Goal: Transaction & Acquisition: Obtain resource

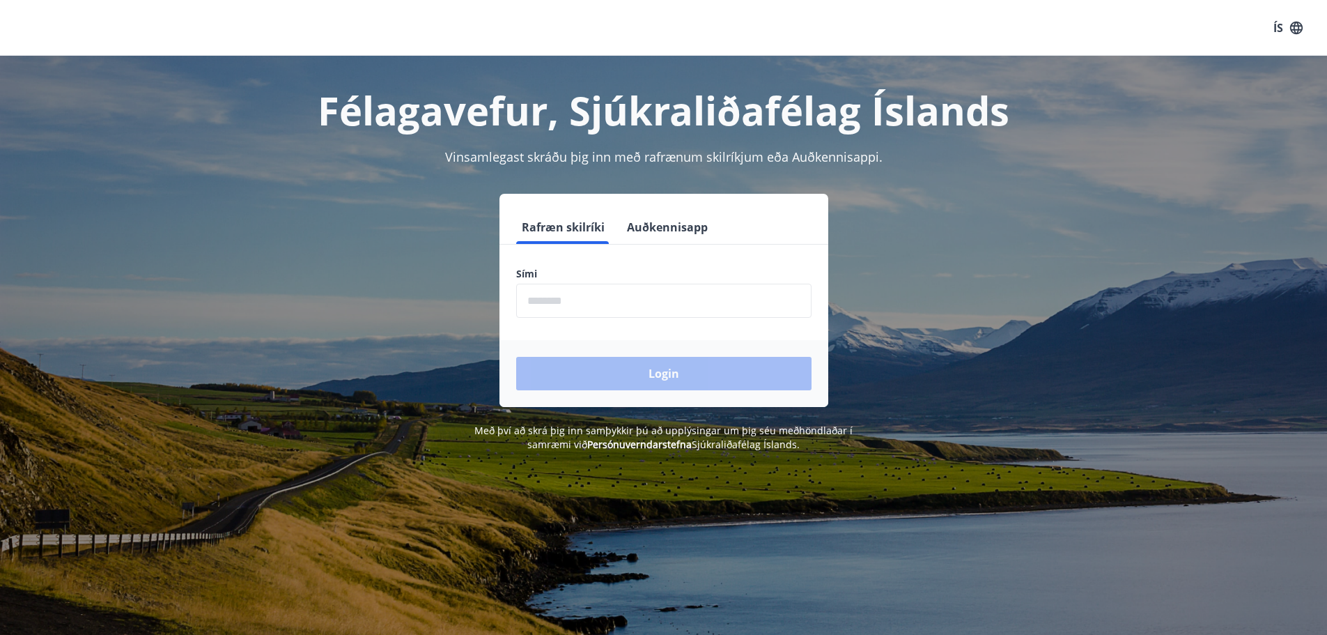
click at [555, 302] on input "phone" at bounding box center [663, 300] width 295 height 34
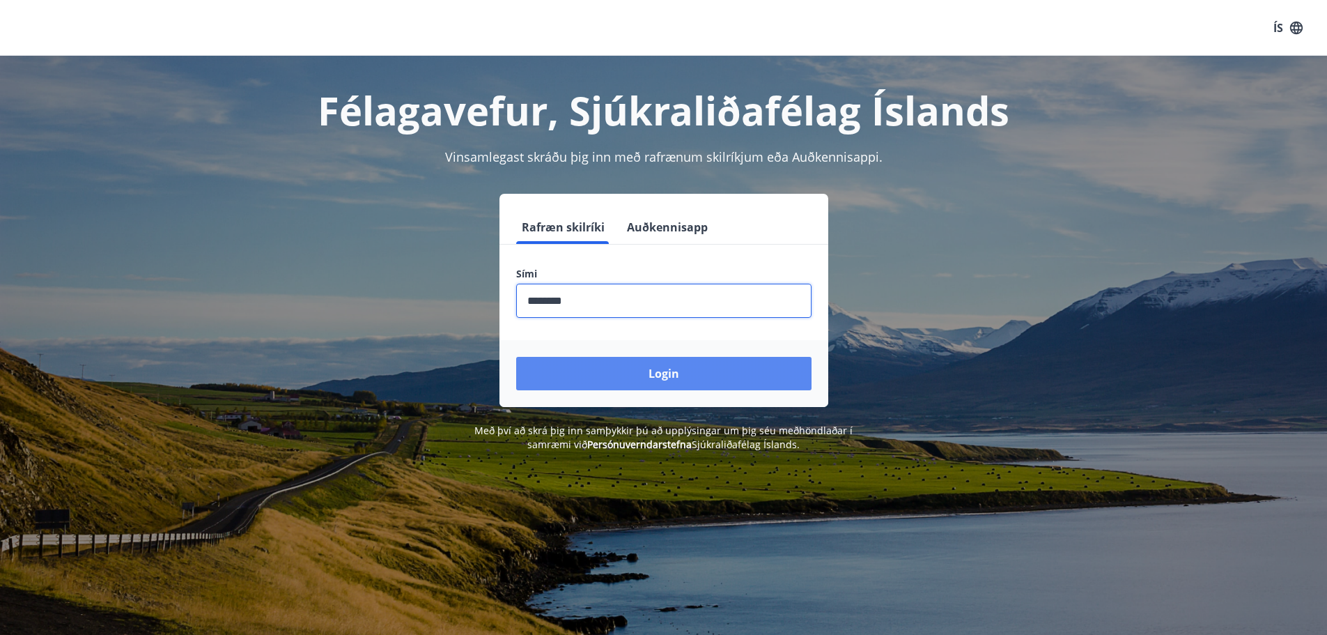
type input "********"
click at [678, 375] on button "Login" at bounding box center [663, 373] width 295 height 33
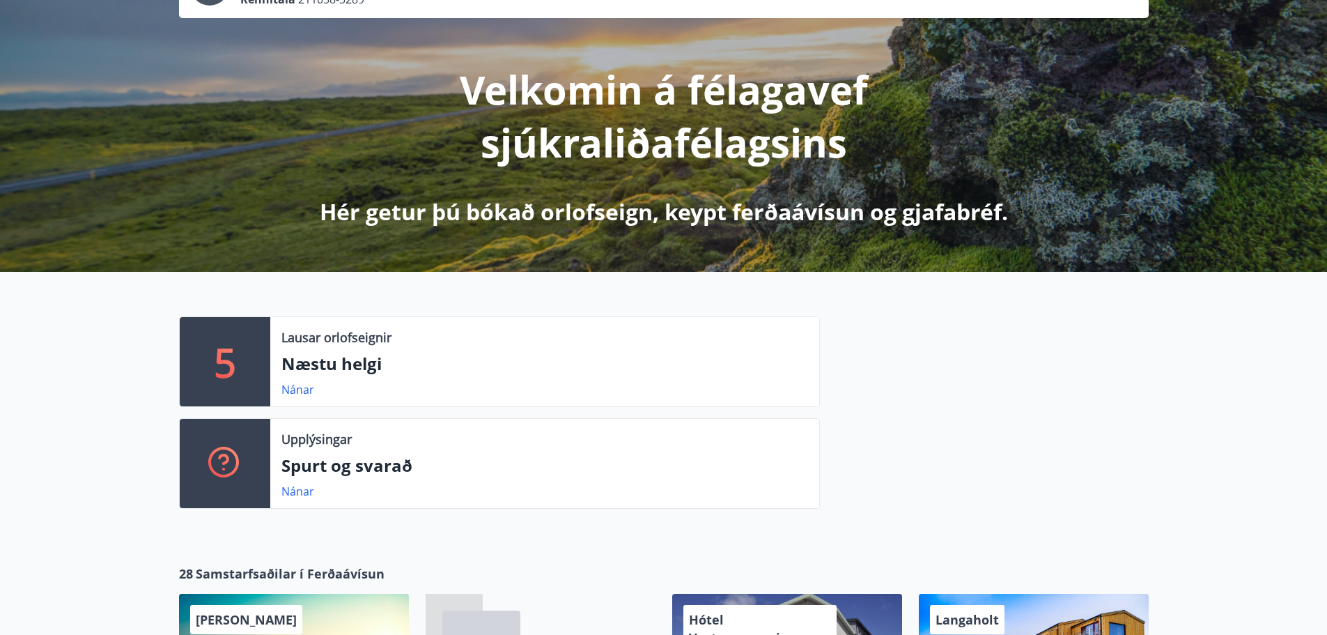
scroll to position [139, 0]
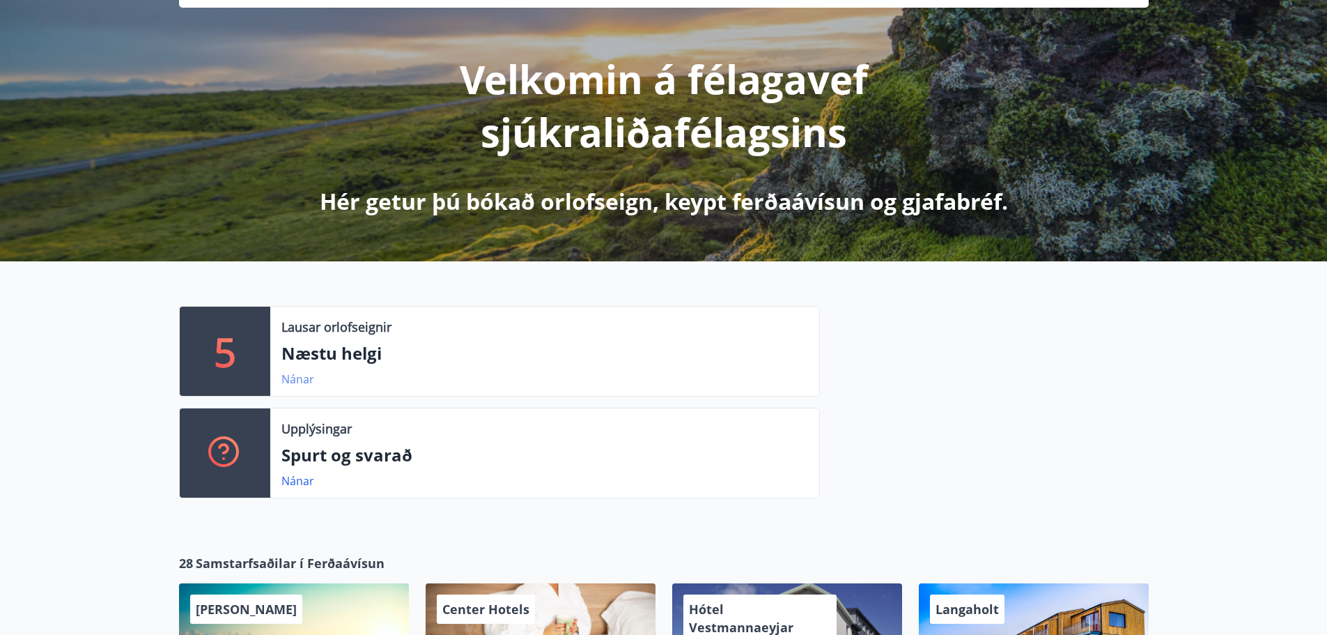
click at [292, 375] on link "Nánar" at bounding box center [297, 378] width 33 height 15
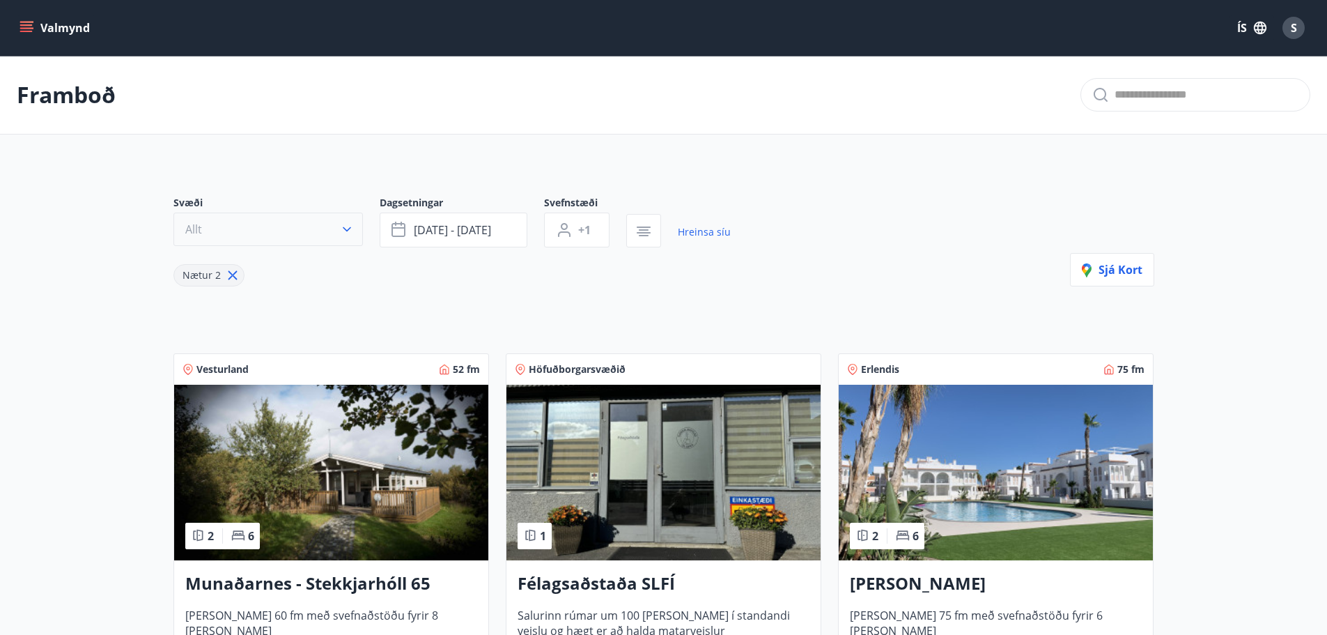
click at [261, 234] on button "Allt" at bounding box center [267, 228] width 189 height 33
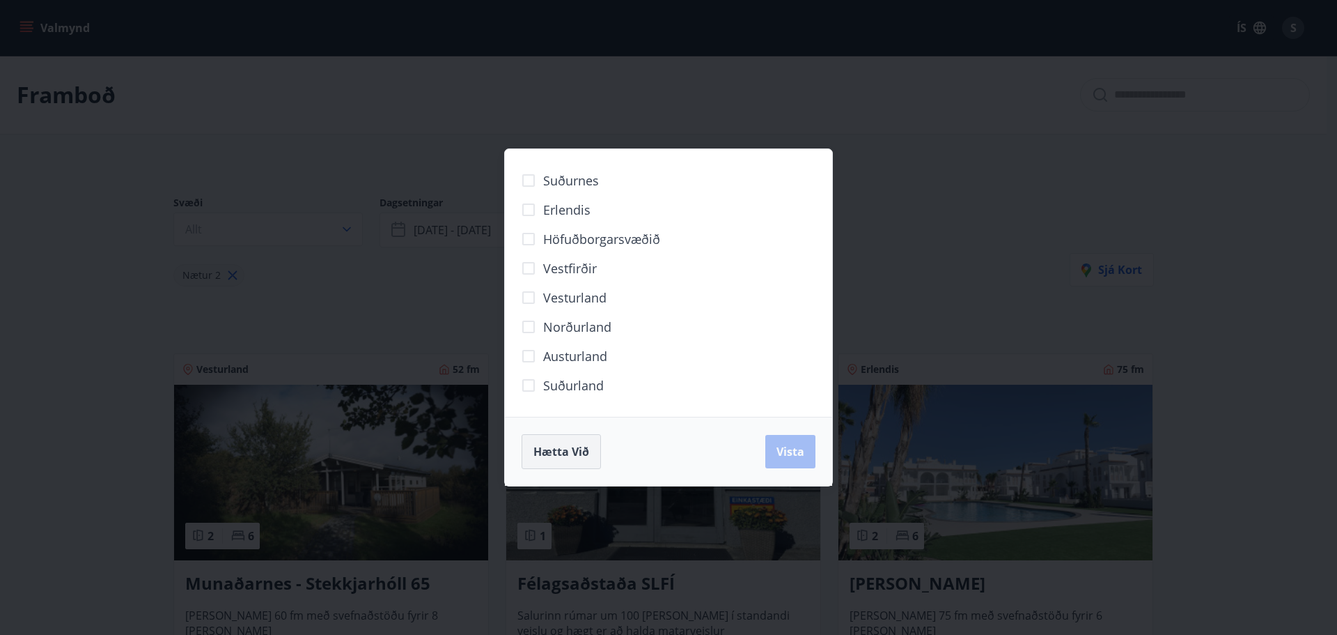
click at [543, 444] on span "Hætta við" at bounding box center [562, 451] width 56 height 15
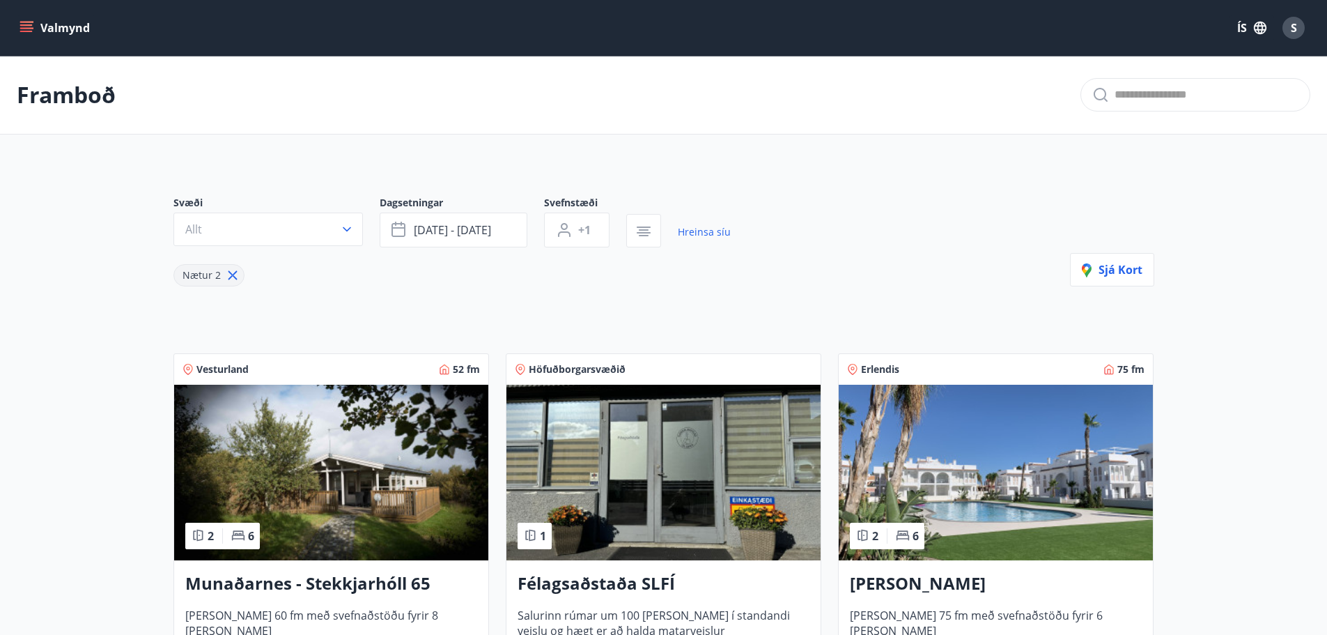
click at [225, 275] on icon at bounding box center [232, 274] width 15 height 15
type input "*"
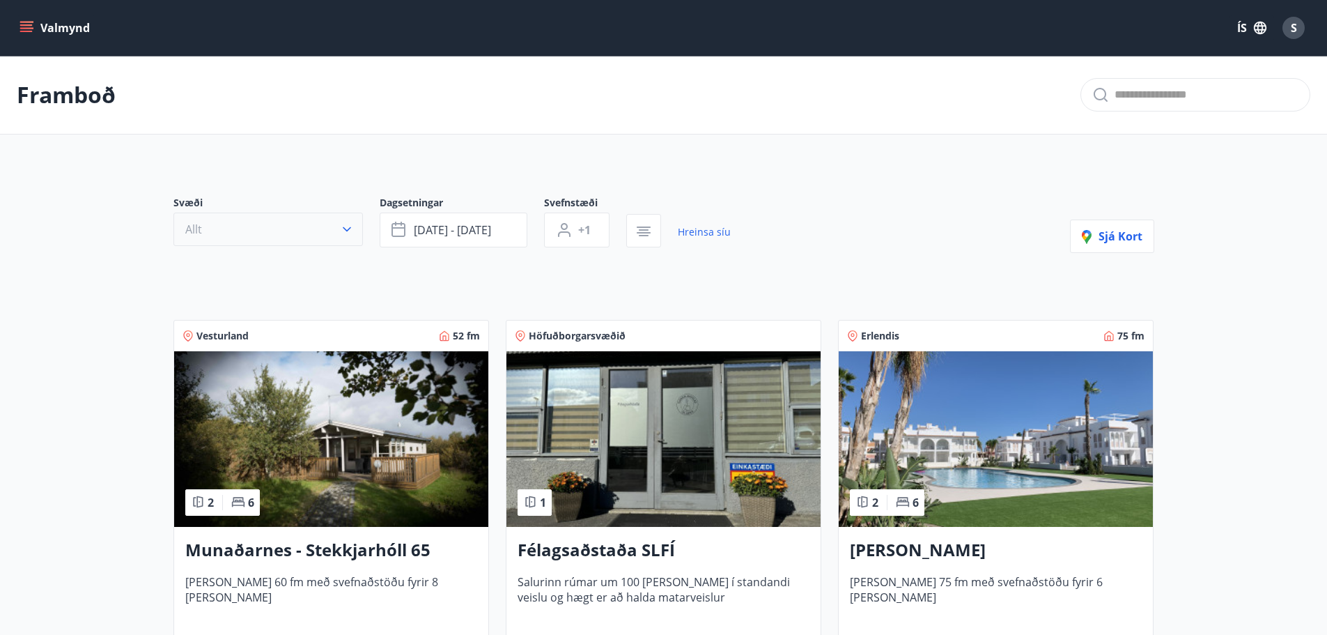
click at [261, 229] on button "Allt" at bounding box center [267, 228] width 189 height 33
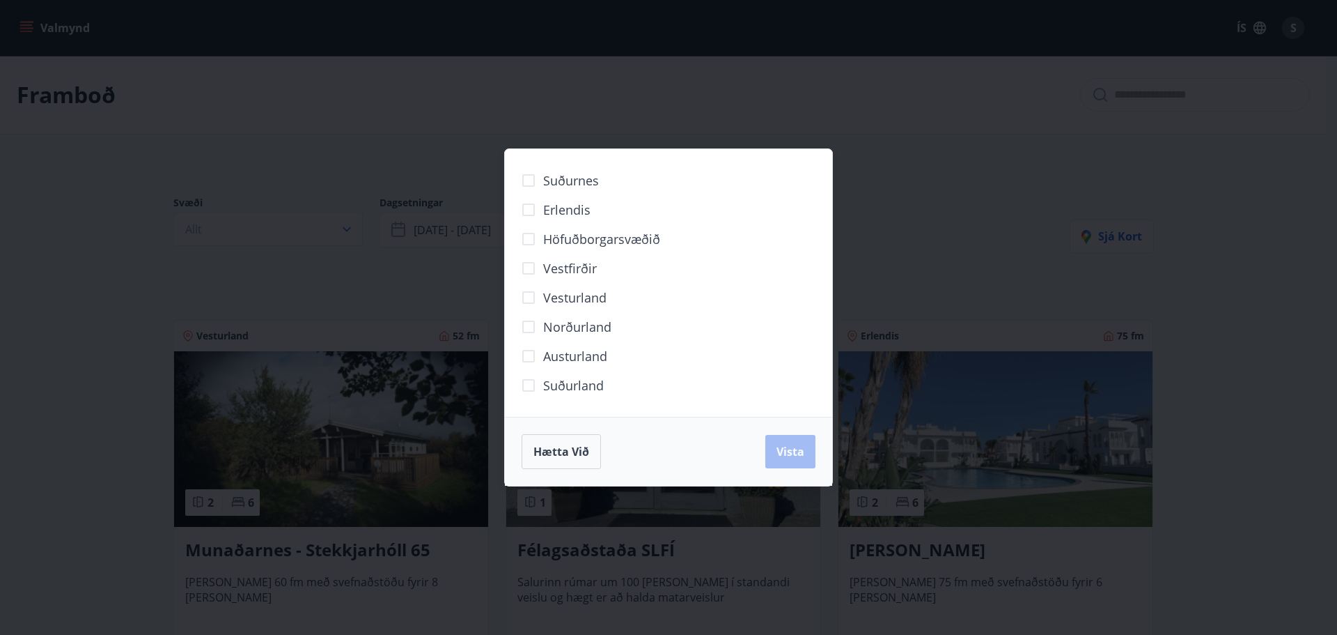
click at [587, 240] on span "Höfuðborgarsvæðið" at bounding box center [601, 239] width 117 height 18
click at [786, 452] on span "Vista" at bounding box center [791, 451] width 28 height 15
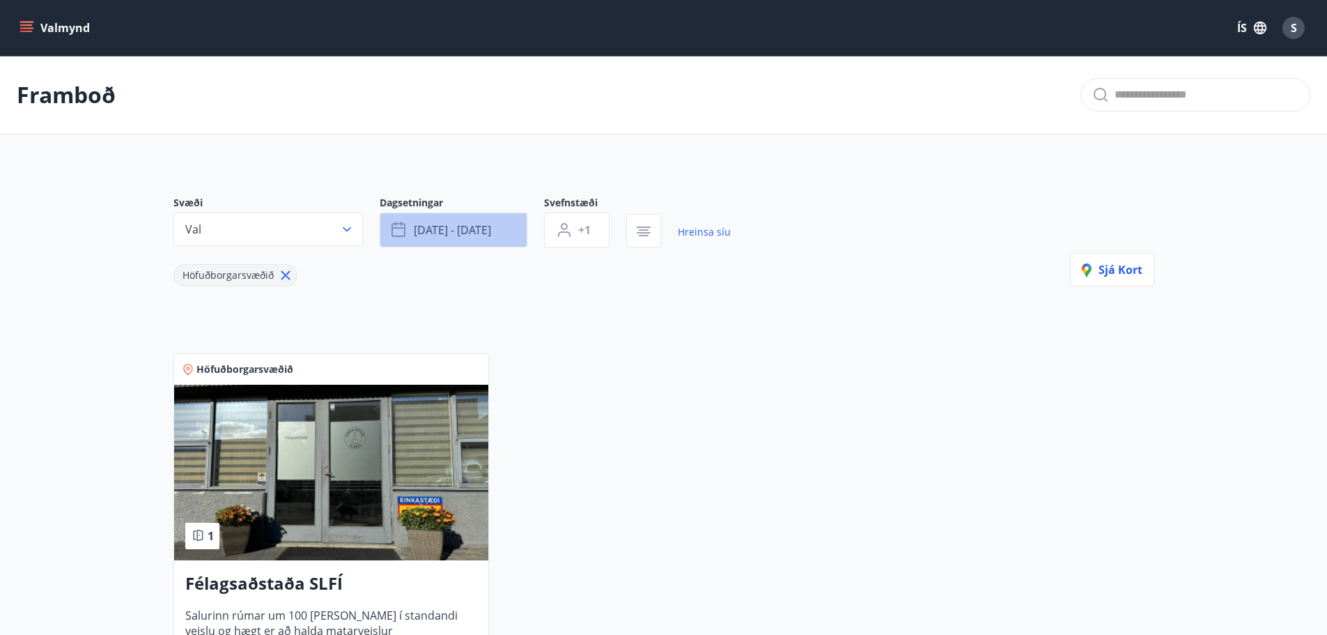
click at [504, 227] on button "[DATE] - [DATE]" at bounding box center [454, 229] width 148 height 35
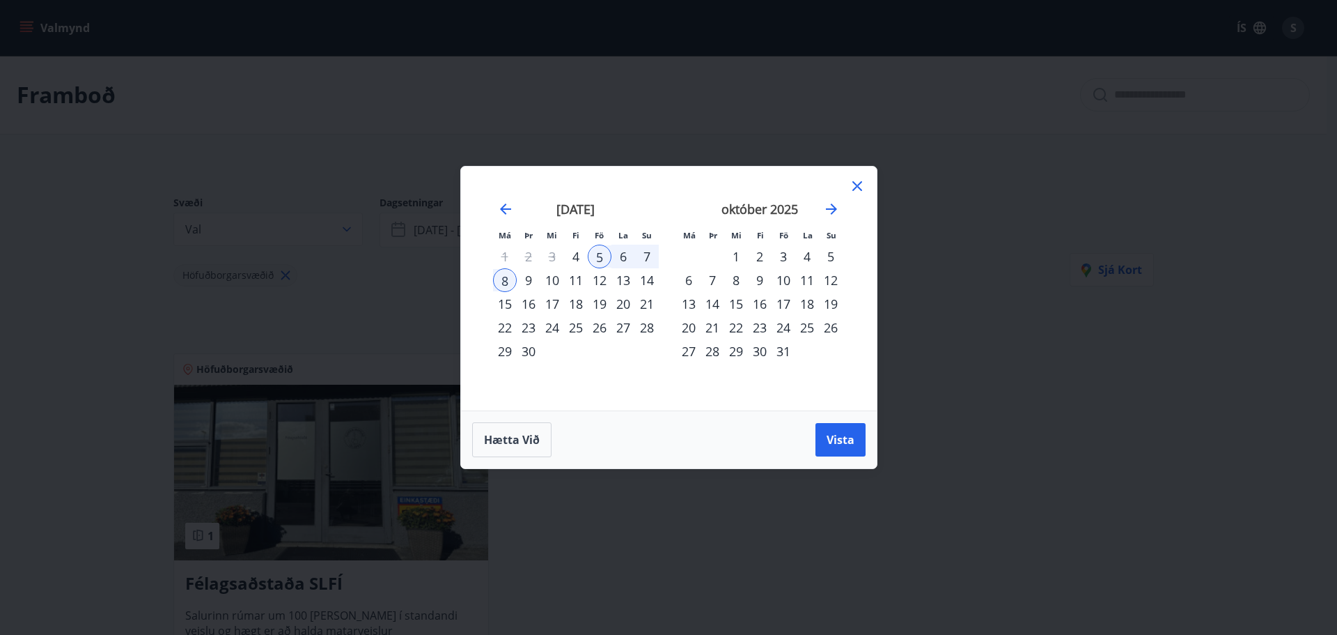
click at [622, 257] on div "6" at bounding box center [624, 256] width 24 height 24
click at [597, 254] on div "5" at bounding box center [600, 256] width 24 height 24
click at [644, 253] on div "7" at bounding box center [647, 256] width 24 height 24
click at [836, 436] on span "Vista" at bounding box center [841, 439] width 28 height 15
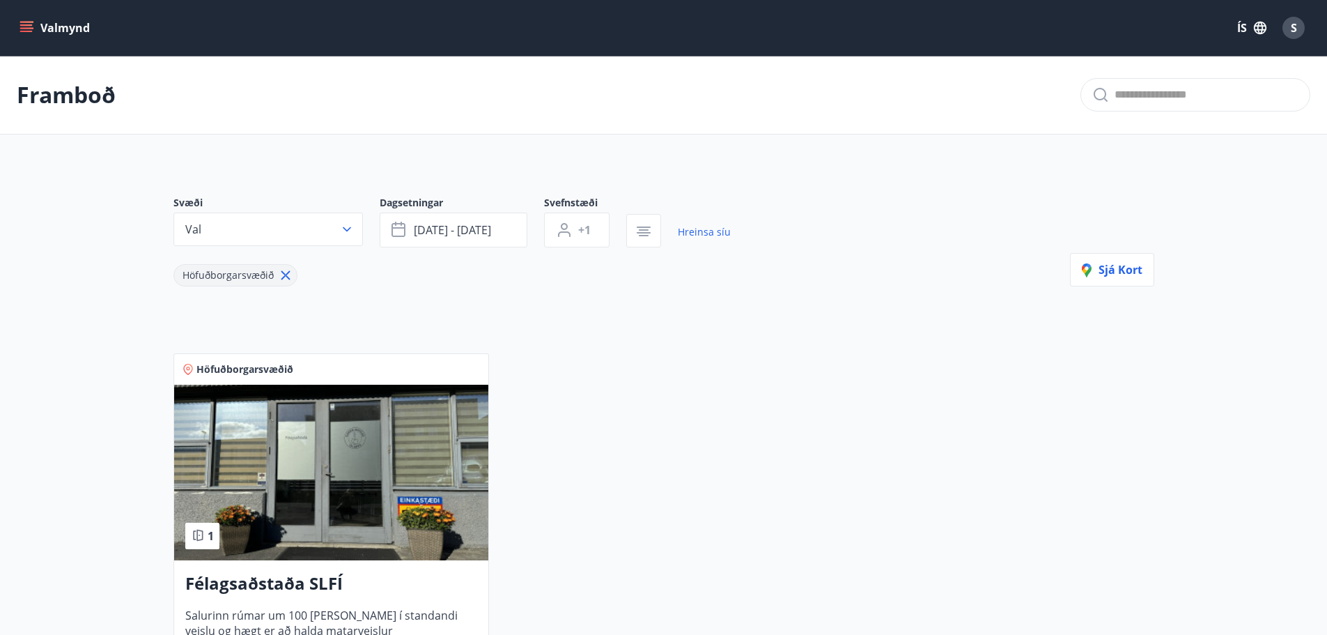
click at [282, 274] on icon at bounding box center [285, 274] width 15 height 15
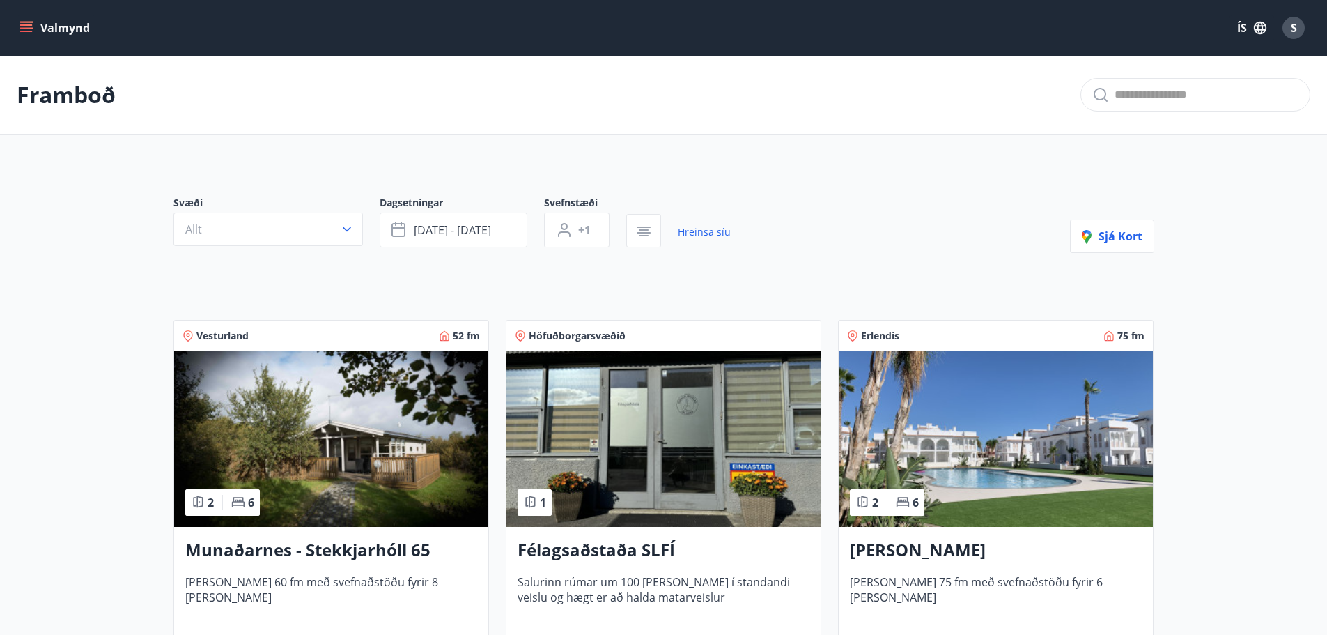
click at [72, 22] on button "Valmynd" at bounding box center [56, 27] width 79 height 25
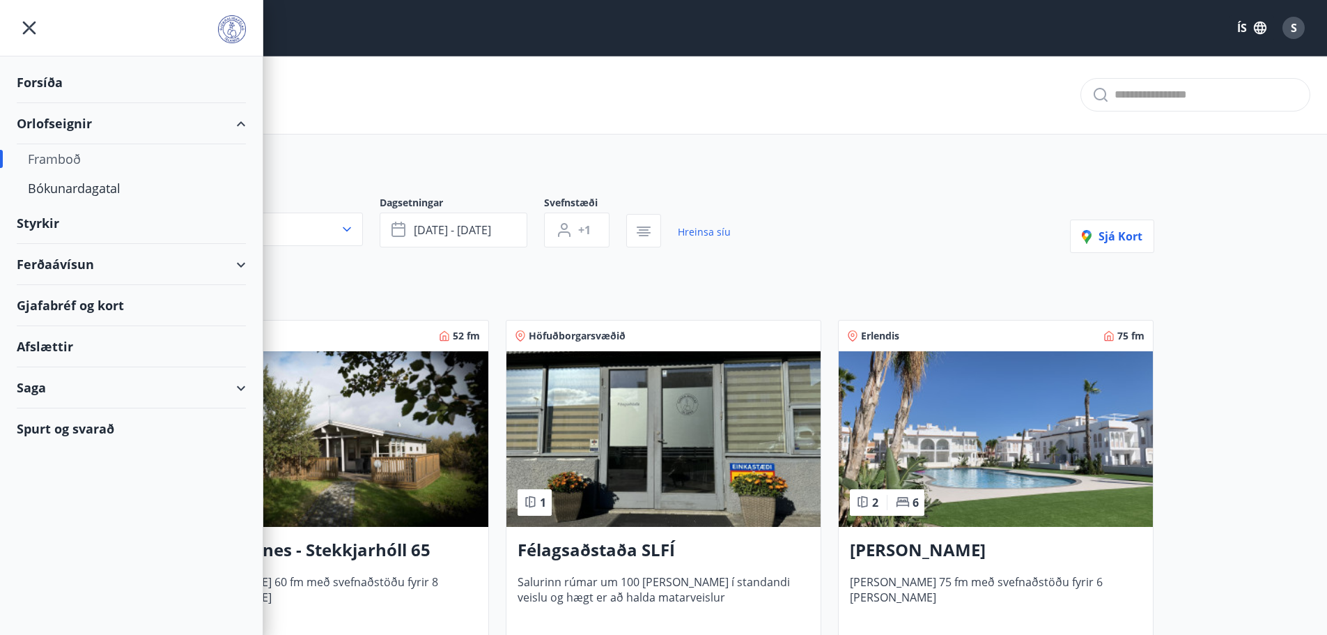
click at [70, 155] on div "Framboð" at bounding box center [131, 158] width 207 height 29
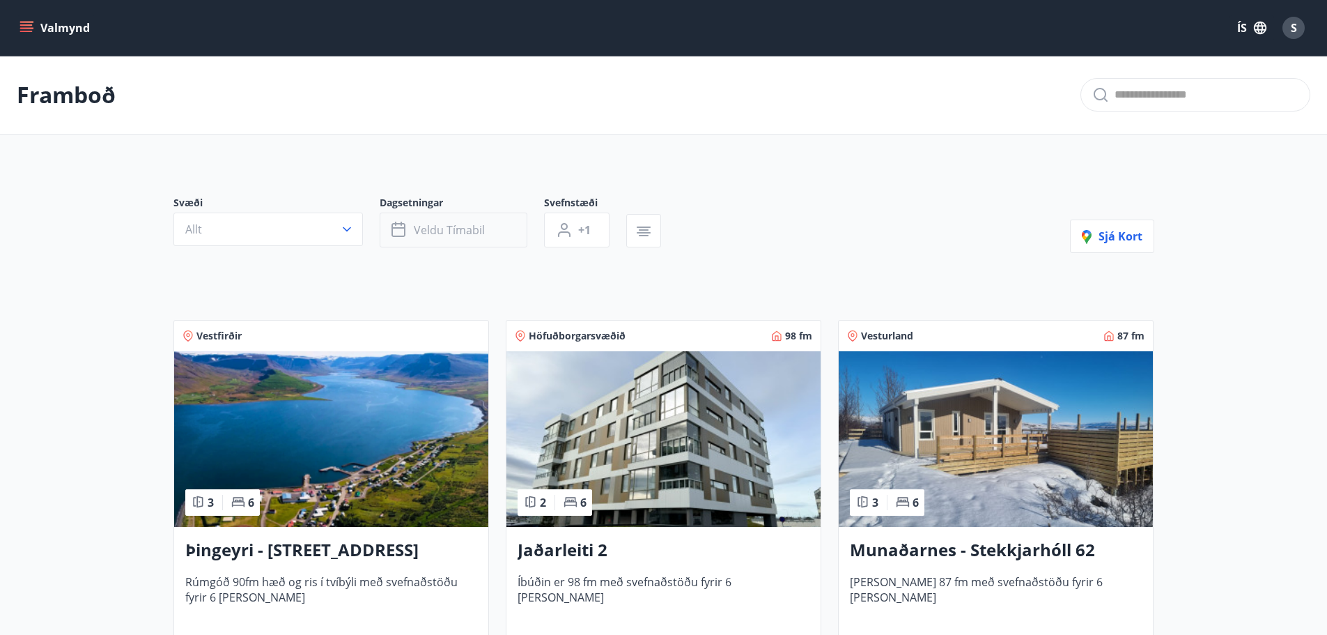
click at [492, 242] on button "Veldu tímabil" at bounding box center [454, 229] width 148 height 35
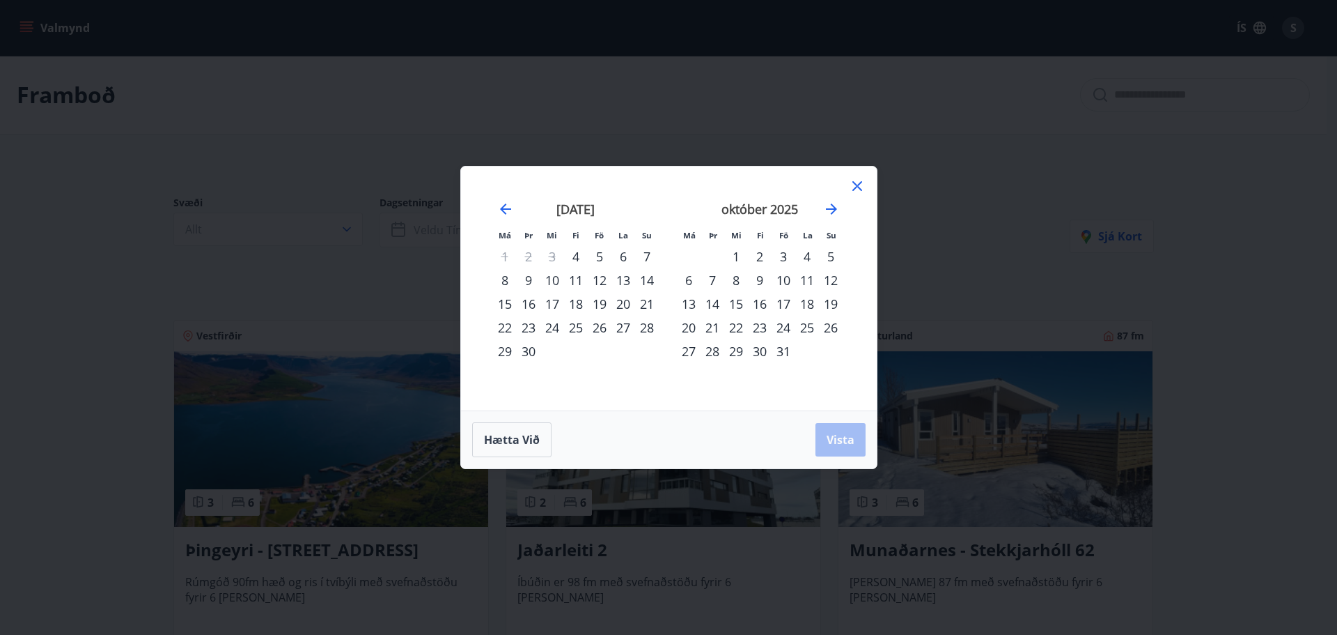
drag, startPoint x: 604, startPoint y: 304, endPoint x: 618, endPoint y: 306, distance: 14.1
click at [603, 304] on div "19" at bounding box center [600, 304] width 24 height 24
click at [648, 304] on div "21" at bounding box center [647, 304] width 24 height 24
click at [850, 444] on span "Vista" at bounding box center [841, 439] width 28 height 15
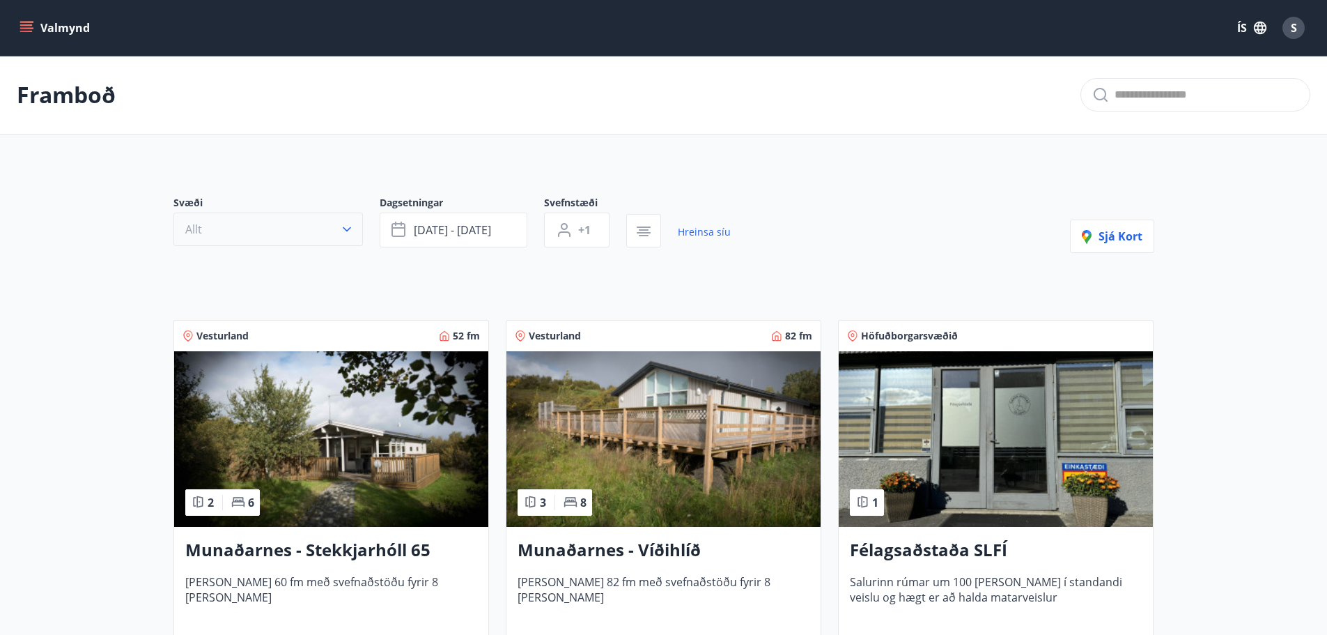
click at [239, 232] on button "Allt" at bounding box center [267, 228] width 189 height 33
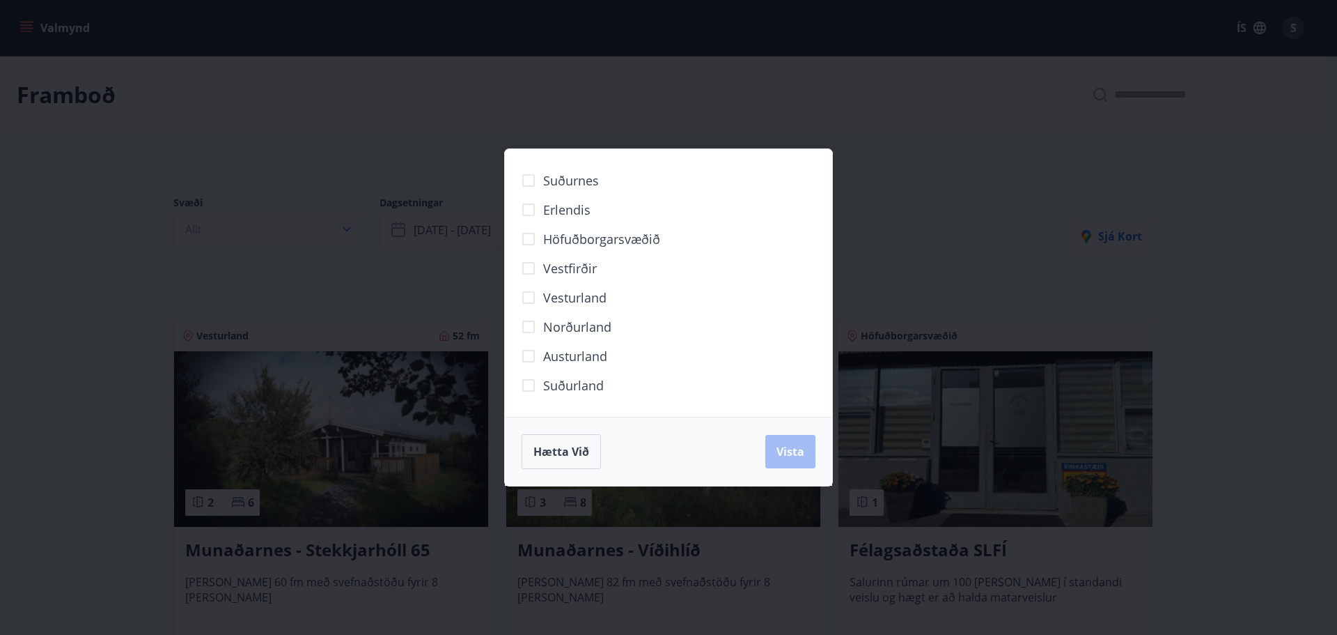
click at [547, 240] on span "Höfuðborgarsvæðið" at bounding box center [601, 239] width 117 height 18
click at [794, 458] on span "Vista" at bounding box center [791, 451] width 28 height 15
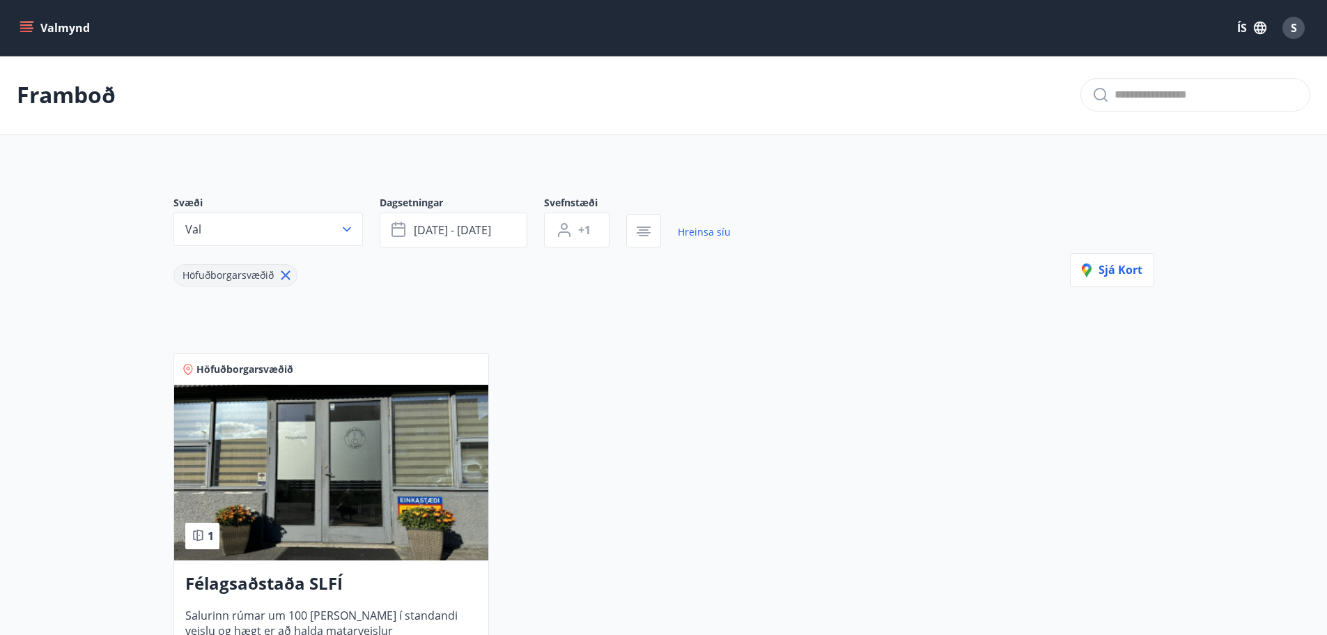
click at [62, 94] on p "Framboð" at bounding box center [66, 94] width 99 height 31
click at [24, 29] on icon "menu" at bounding box center [27, 28] width 14 height 14
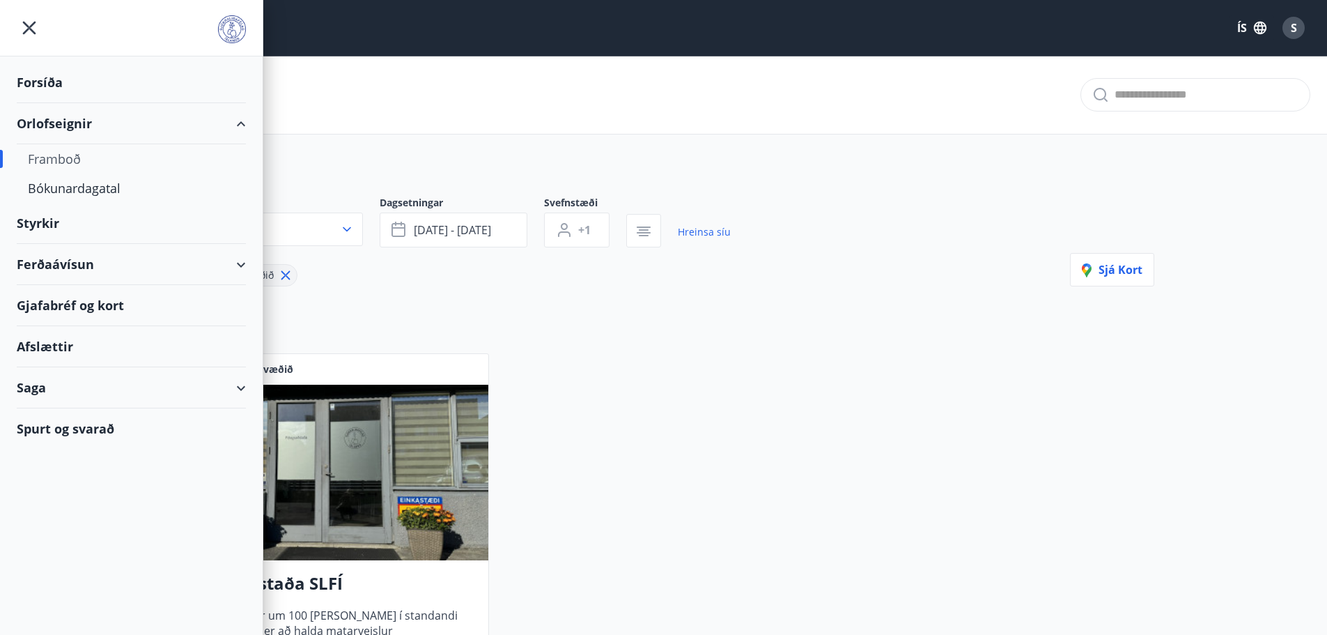
click at [69, 155] on div "Framboð" at bounding box center [131, 158] width 207 height 29
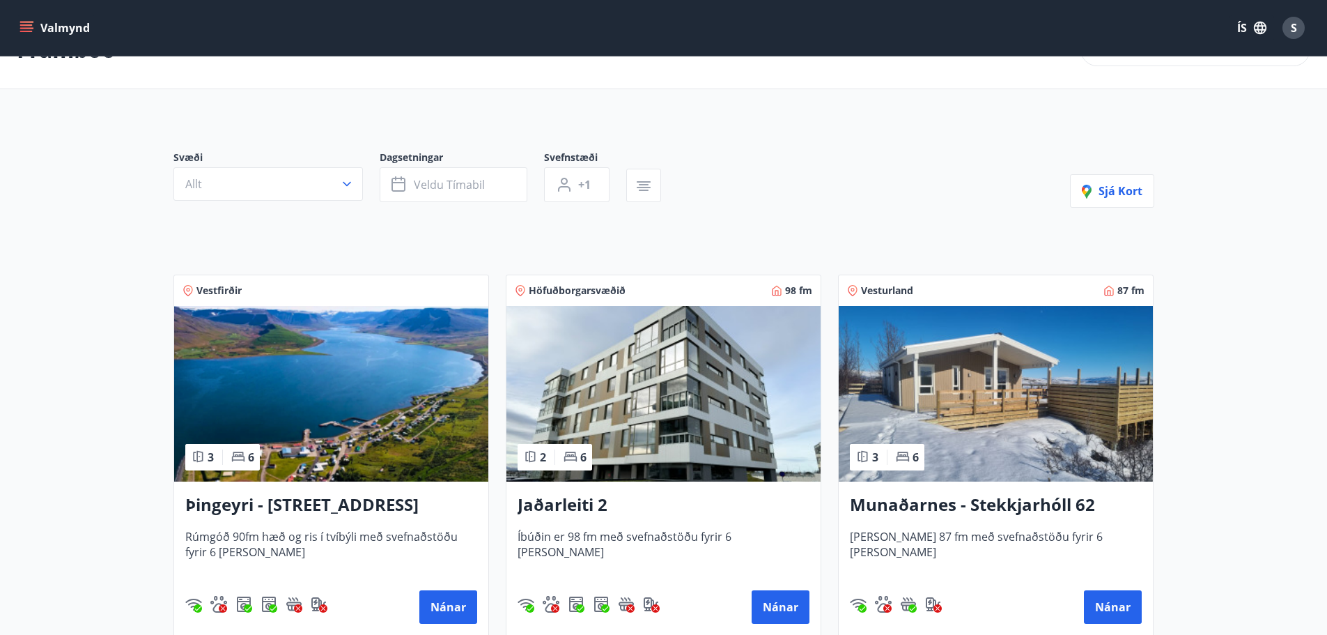
scroll to position [70, 0]
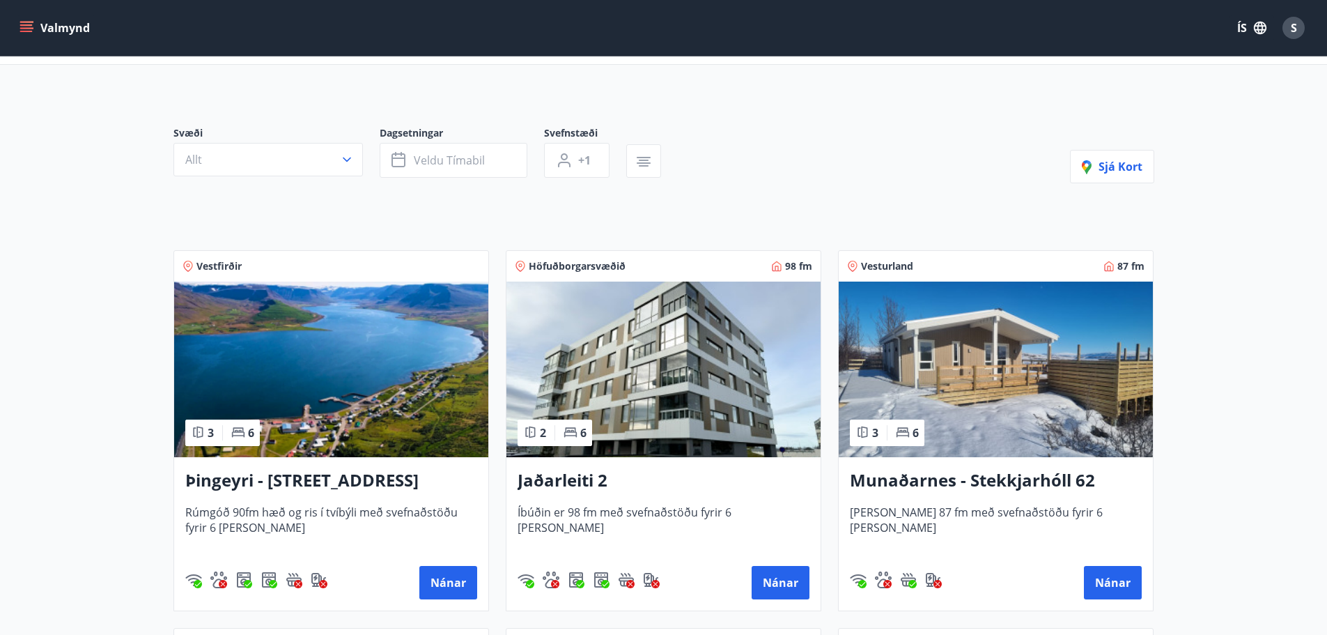
click at [579, 267] on span "Höfuðborgarsvæðið" at bounding box center [577, 266] width 97 height 14
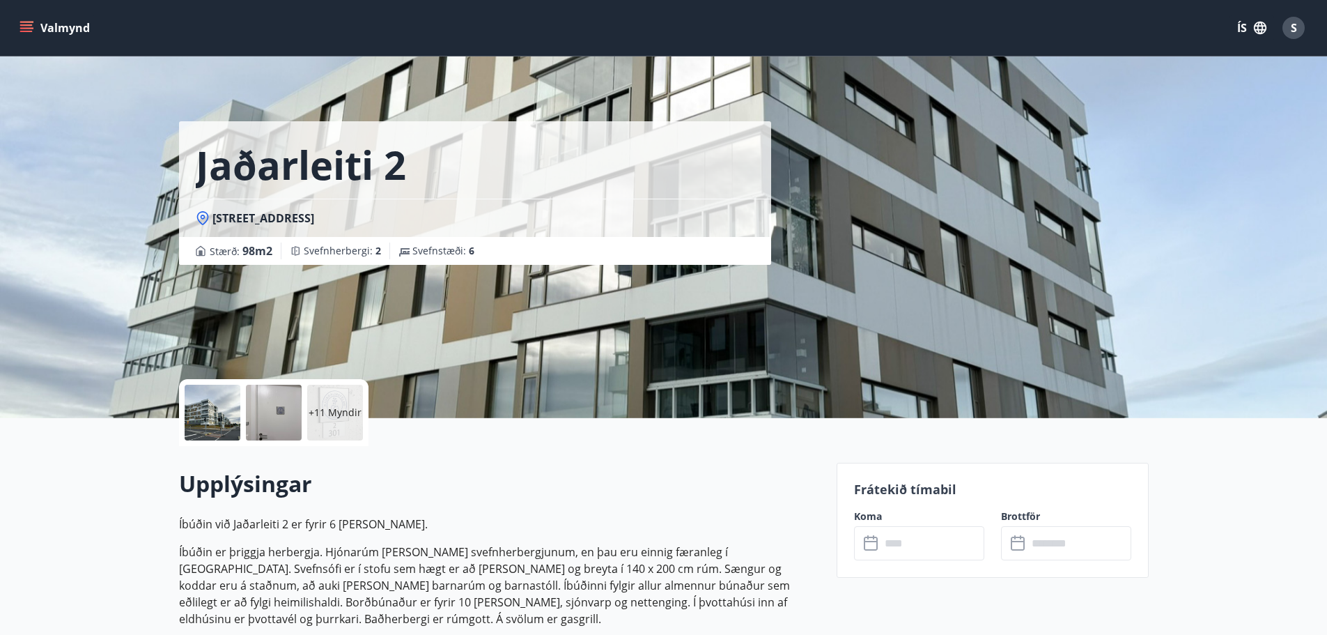
scroll to position [139, 0]
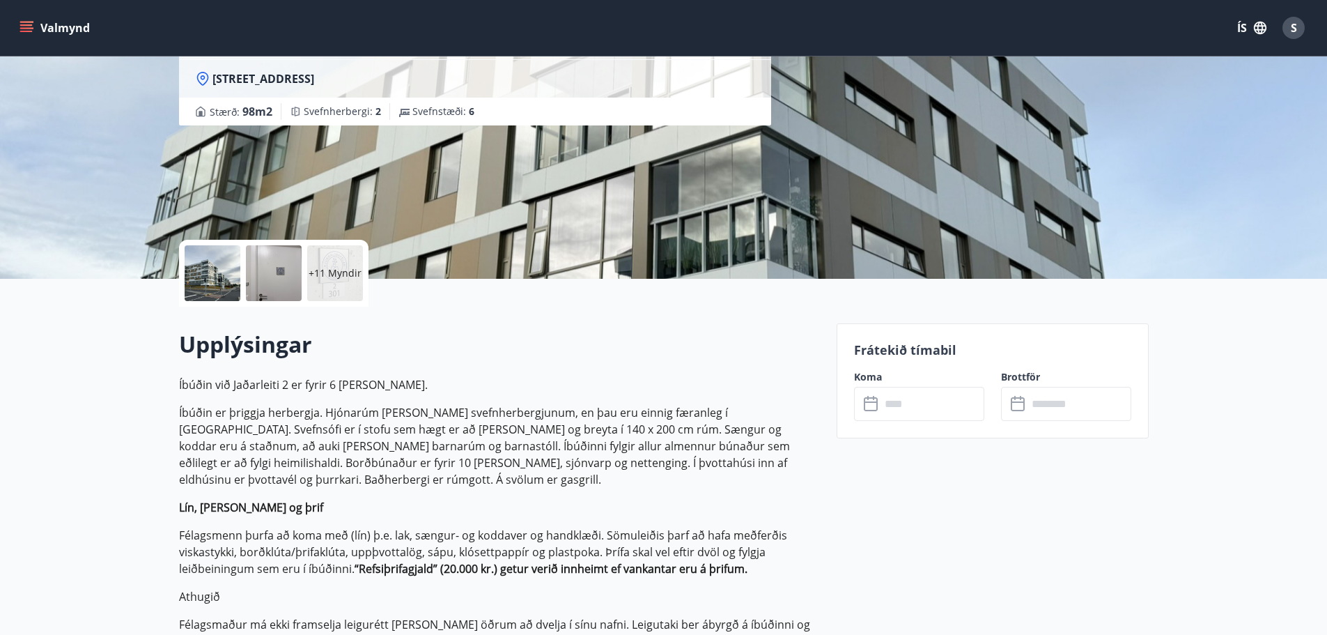
click at [930, 397] on input "text" at bounding box center [932, 404] width 104 height 34
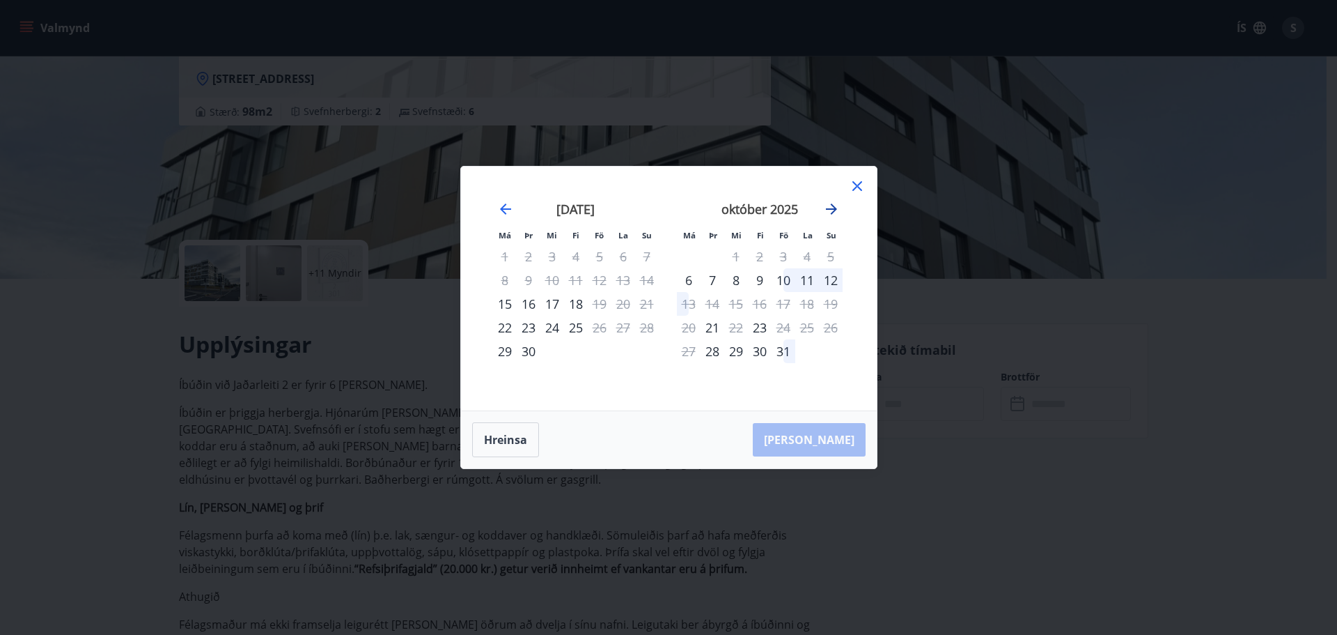
click at [830, 211] on icon "Move forward to switch to the next month." at bounding box center [831, 209] width 17 height 17
click at [857, 184] on icon at bounding box center [857, 186] width 17 height 17
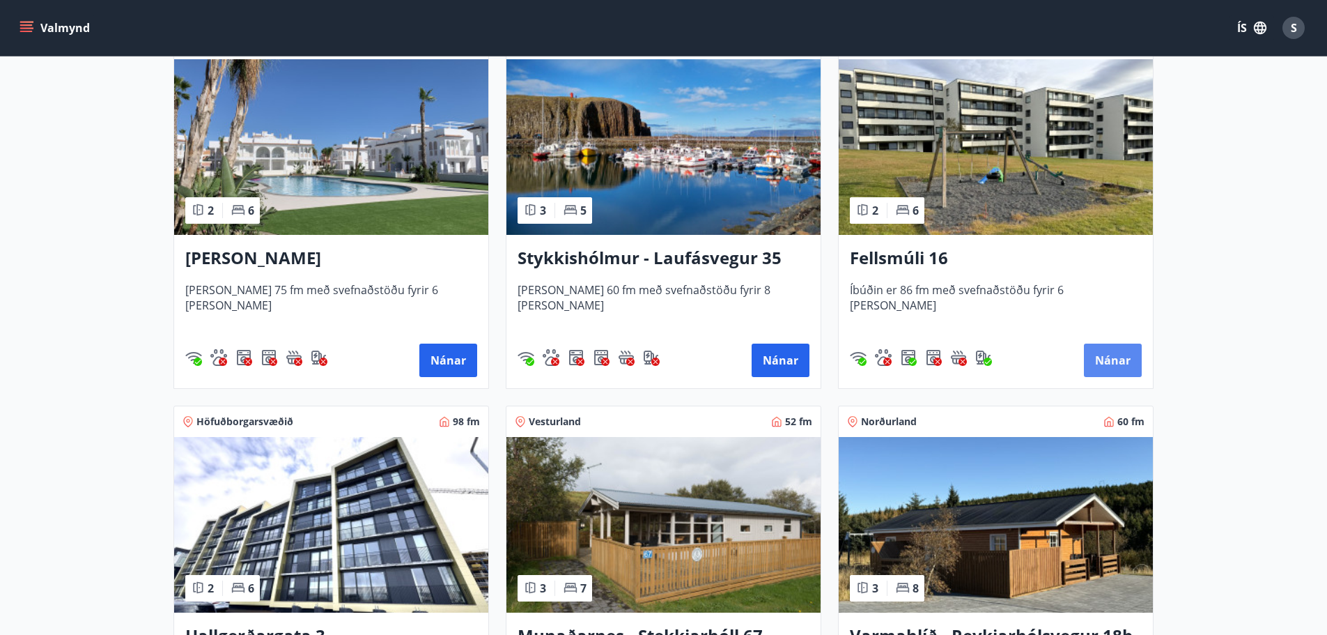
scroll to position [1001, 0]
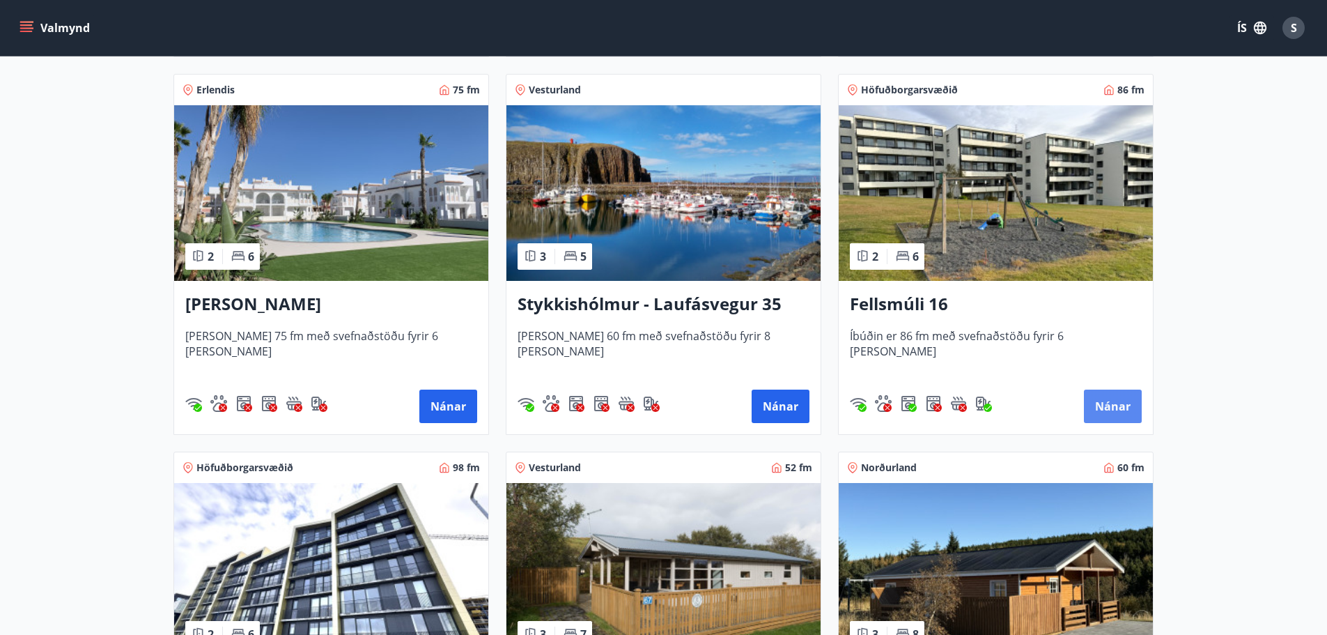
click at [1121, 353] on div "Fellsmúli 16 Íbúðin er 86 fm með svefnaðstöðu fyrir 6 [PERSON_NAME] Nánar" at bounding box center [996, 357] width 314 height 153
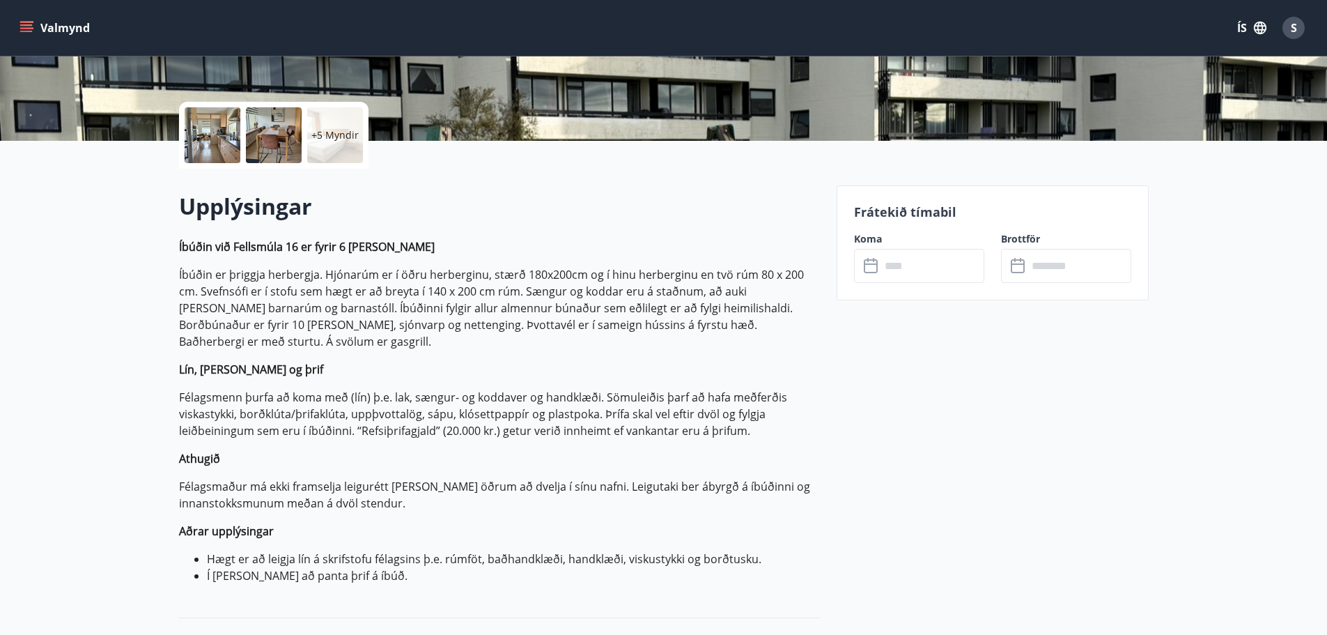
scroll to position [279, 0]
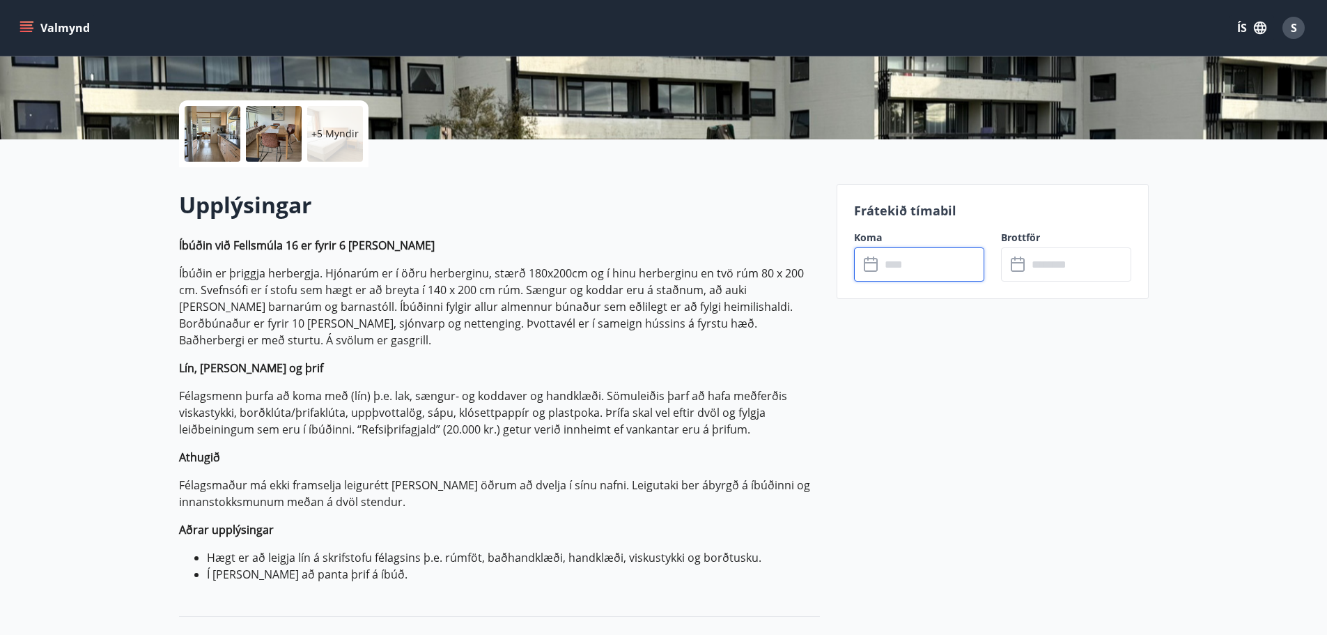
click at [883, 267] on input "text" at bounding box center [932, 264] width 104 height 34
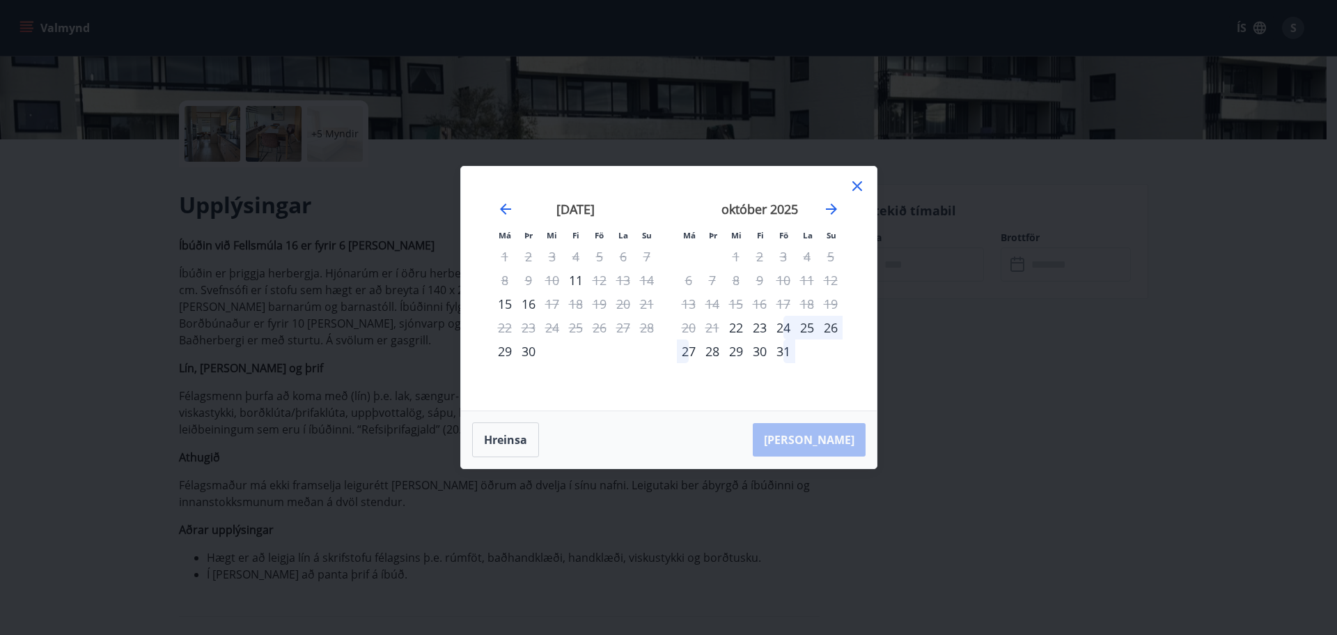
drag, startPoint x: 854, startPoint y: 187, endPoint x: 655, endPoint y: 153, distance: 202.1
click at [855, 187] on icon at bounding box center [857, 186] width 17 height 17
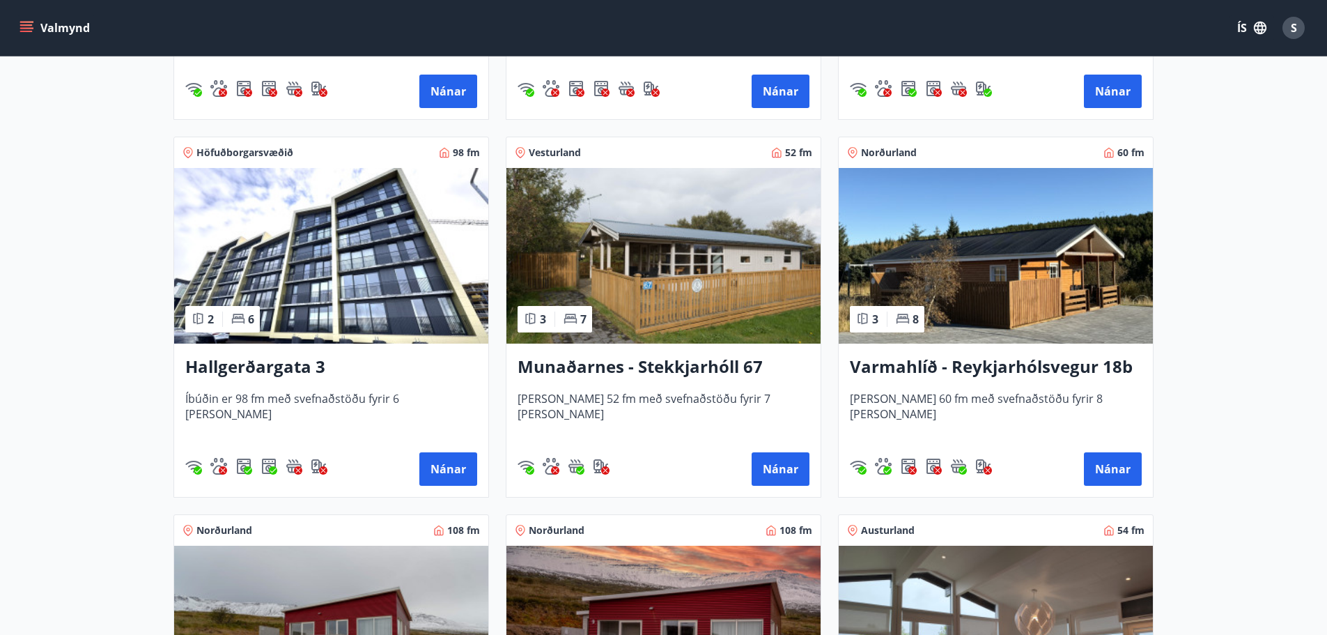
scroll to position [1323, 0]
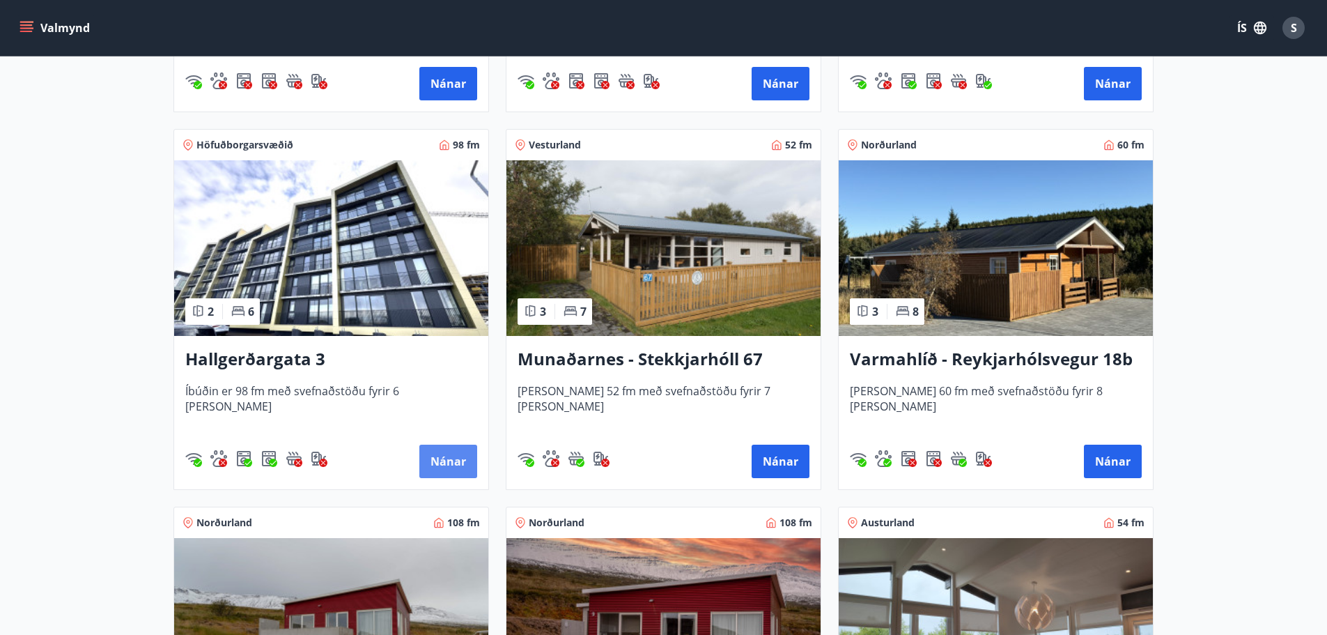
click at [437, 460] on button "Nánar" at bounding box center [448, 460] width 58 height 33
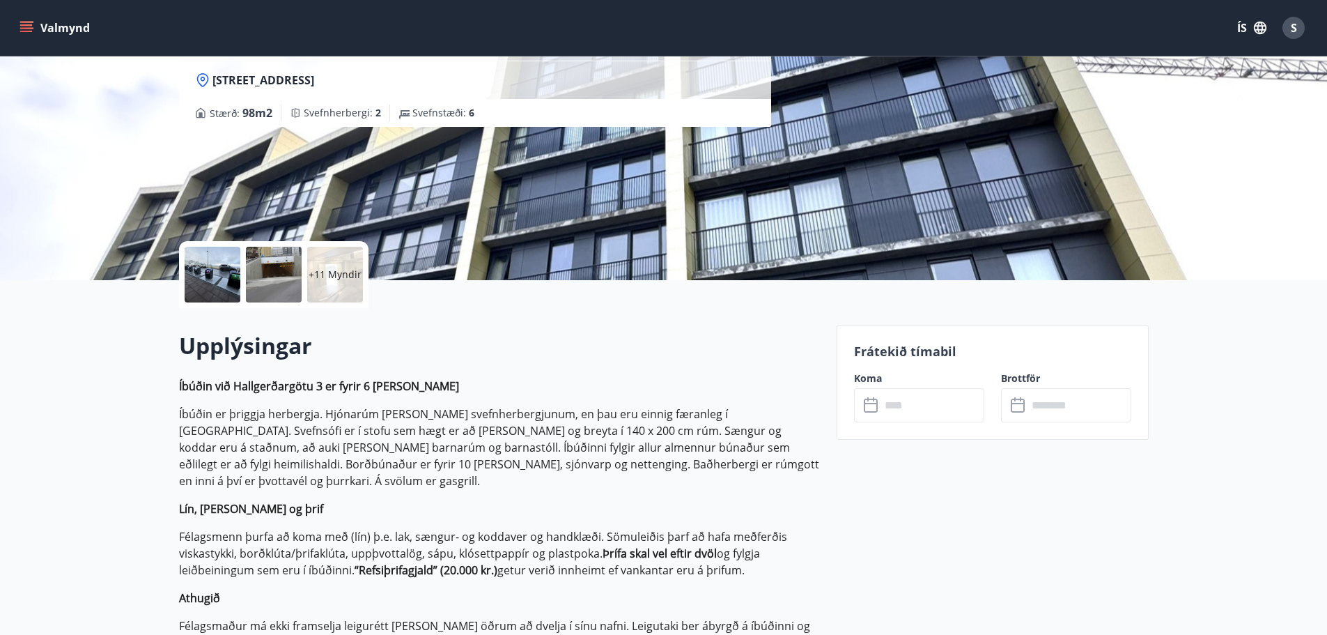
scroll to position [139, 0]
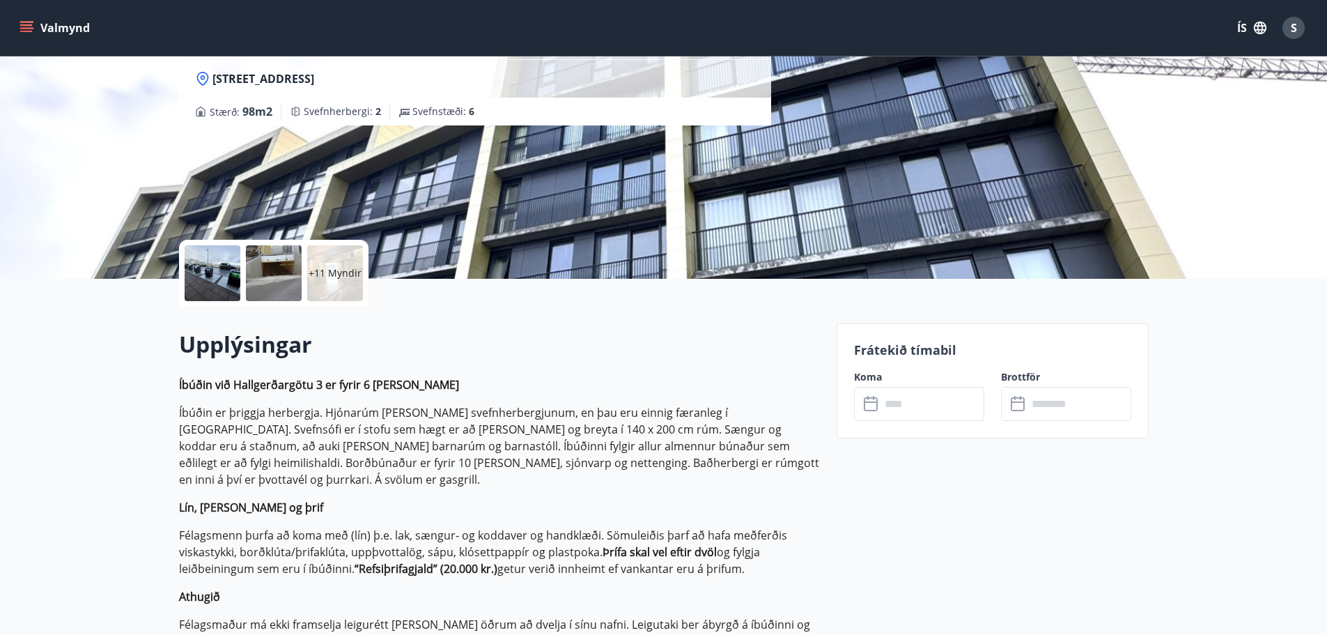
click at [919, 407] on input "text" at bounding box center [932, 404] width 104 height 34
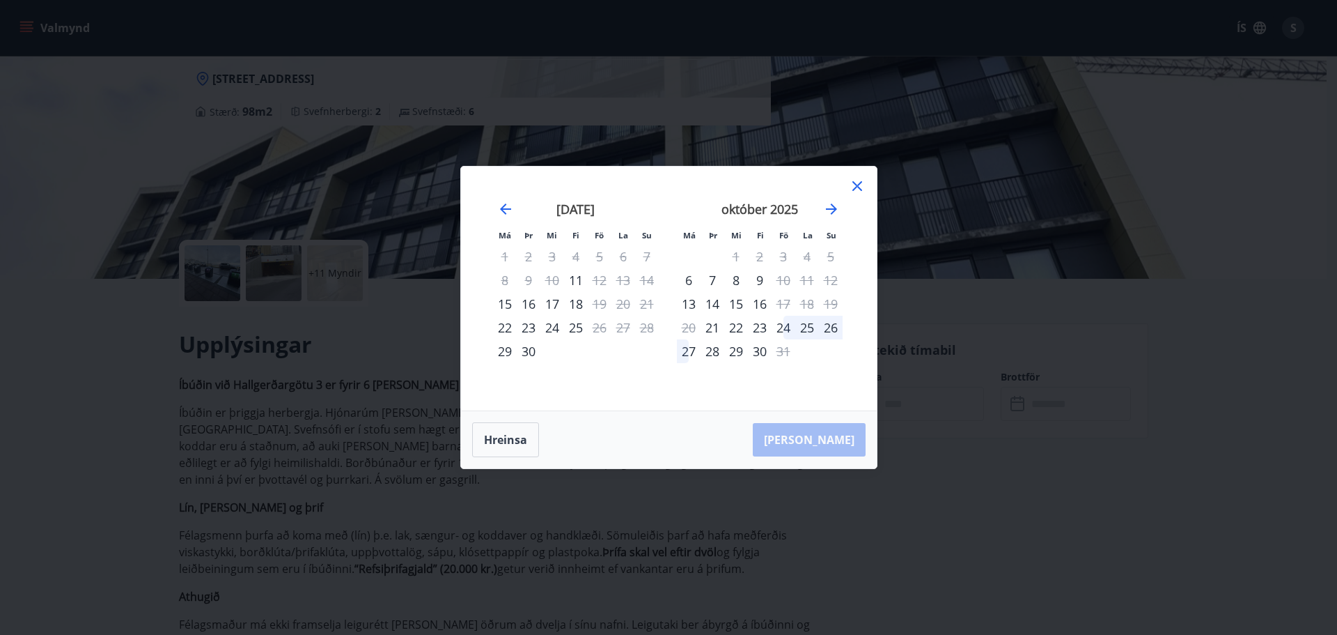
click at [856, 186] on icon at bounding box center [857, 186] width 17 height 17
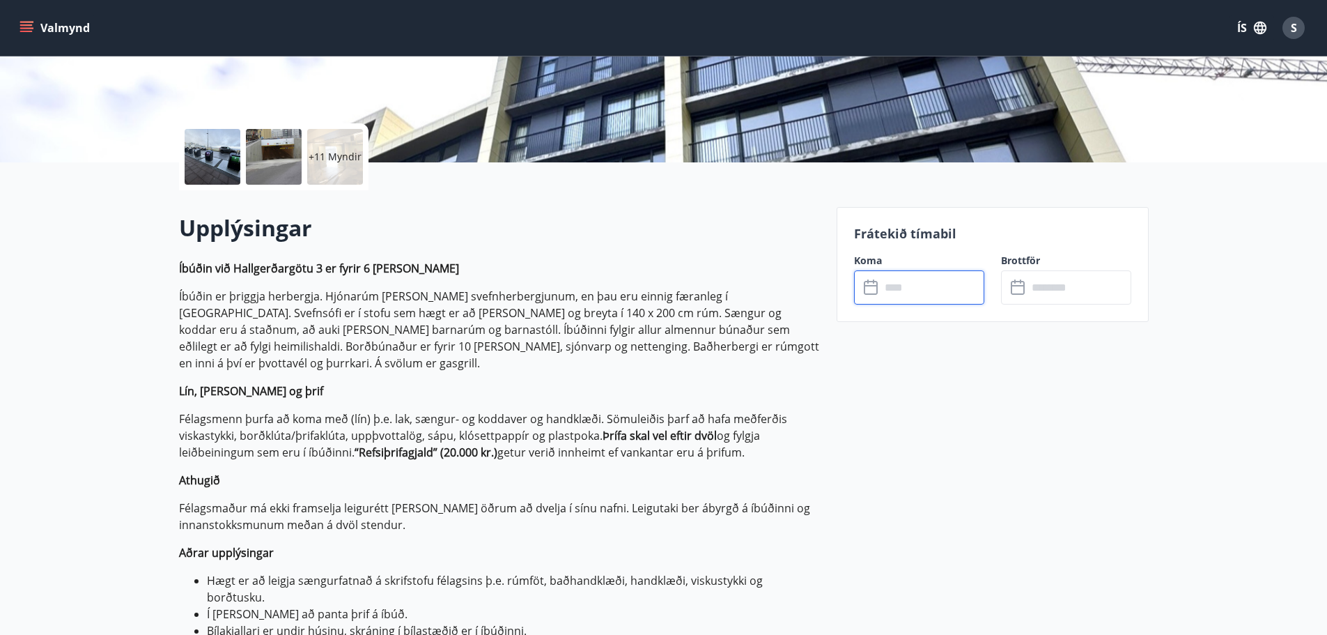
scroll to position [348, 0]
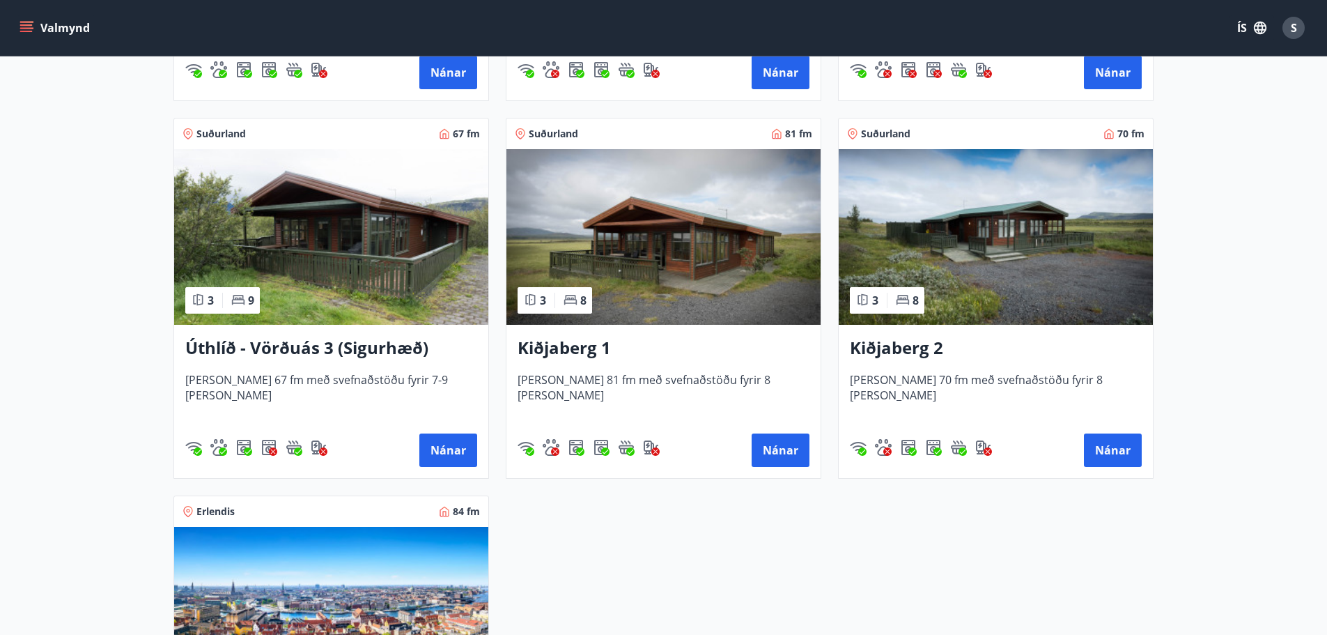
scroll to position [2438, 0]
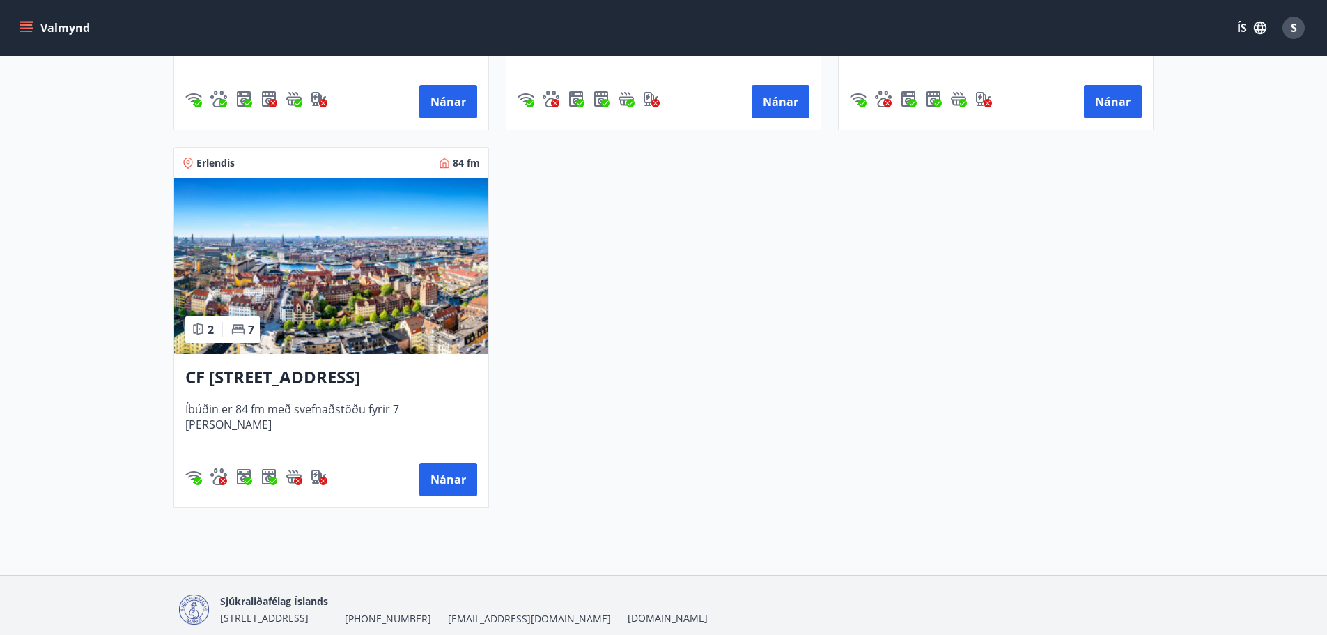
click at [286, 372] on h3 "CF [STREET_ADDRESS]" at bounding box center [331, 377] width 292 height 25
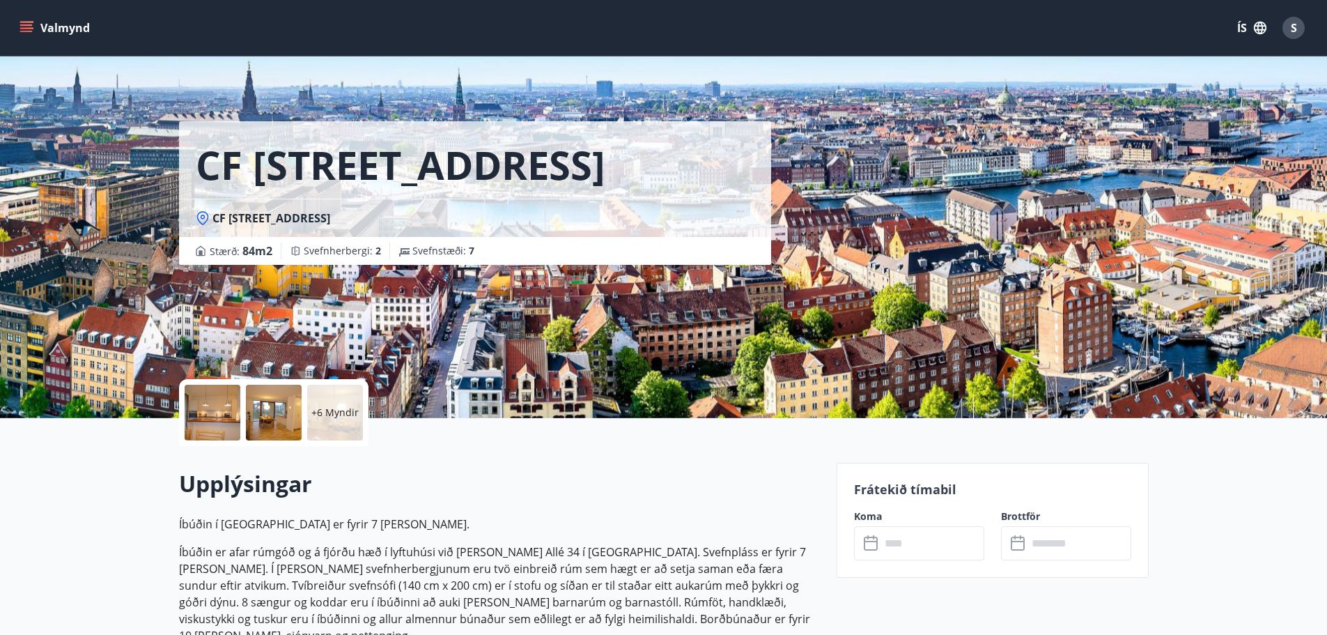
click at [67, 24] on button "Valmynd" at bounding box center [56, 27] width 79 height 25
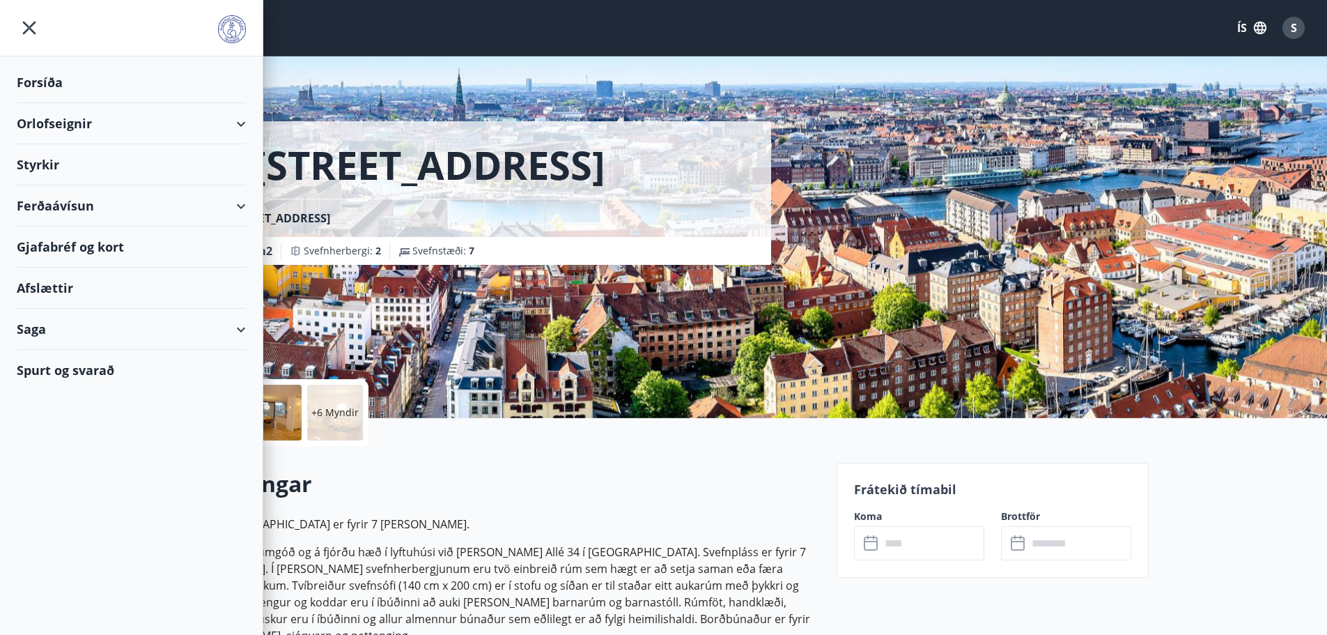
click at [40, 199] on div "Ferðaávísun" at bounding box center [131, 205] width 229 height 41
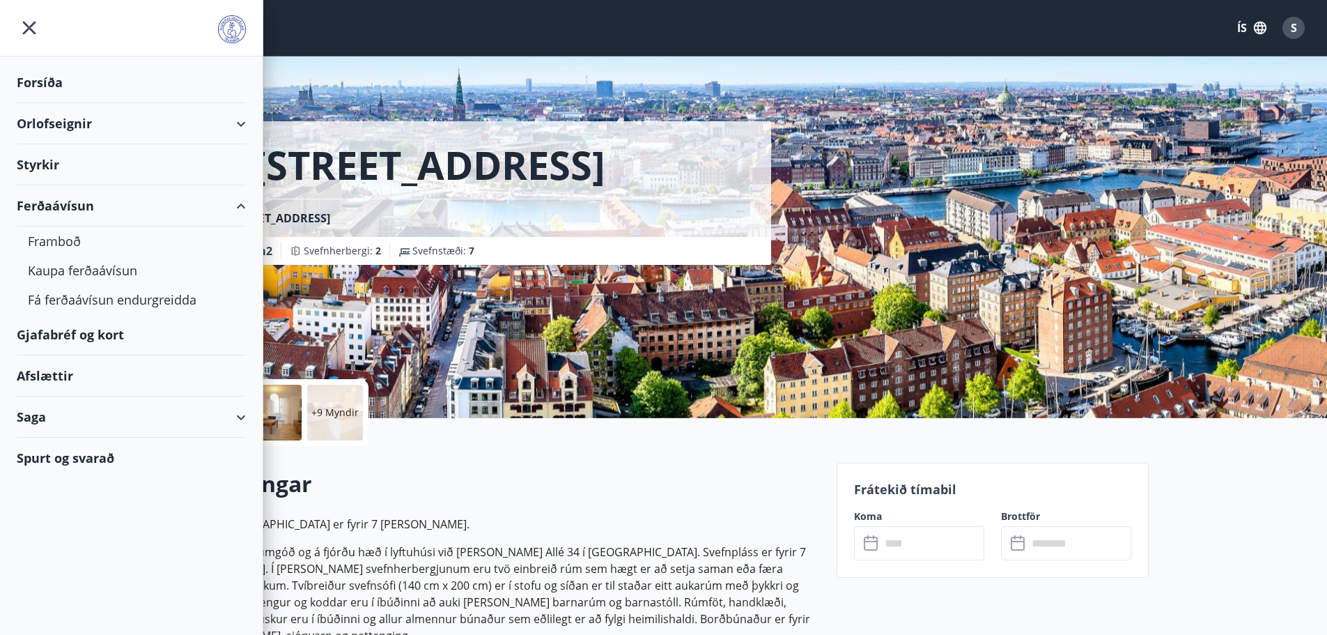
click at [33, 165] on div "Styrkir" at bounding box center [131, 164] width 229 height 41
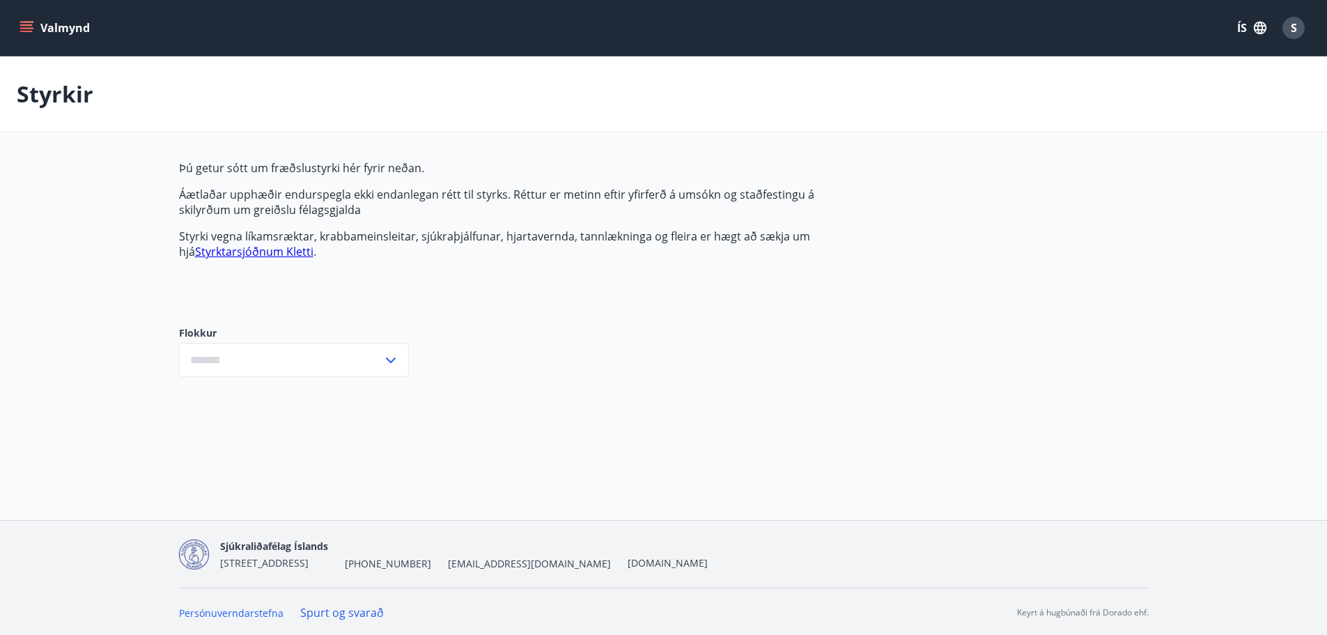
type input "***"
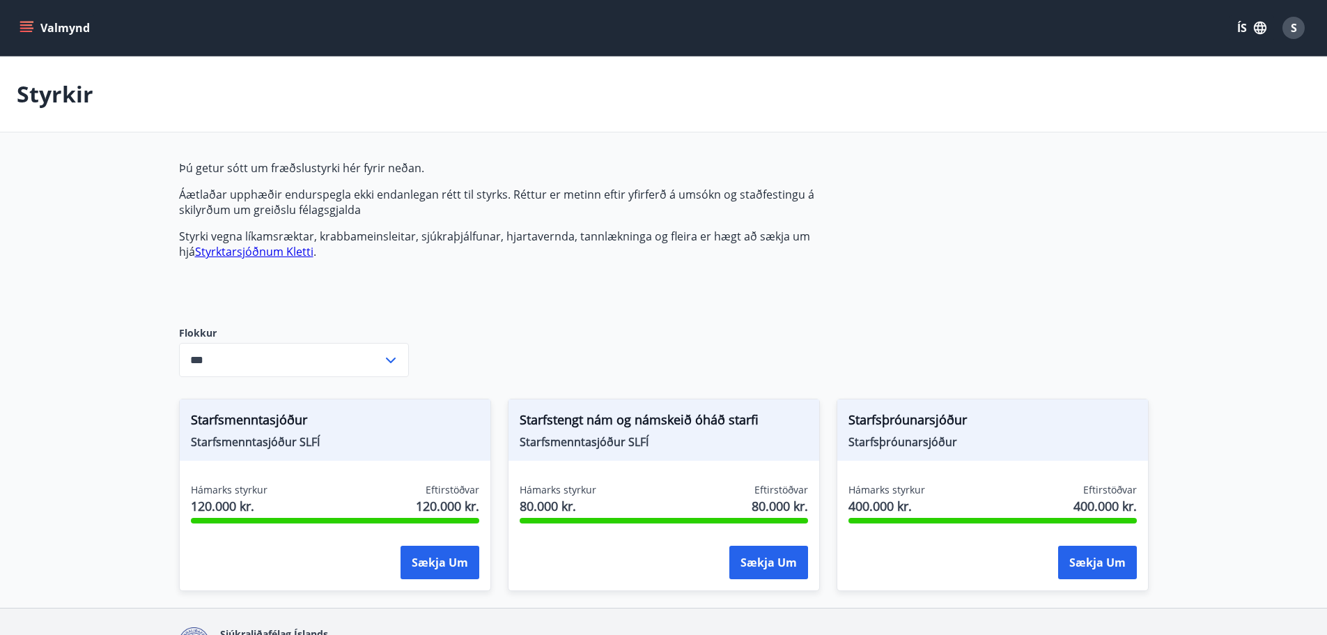
click at [33, 31] on button "Valmynd" at bounding box center [56, 27] width 79 height 25
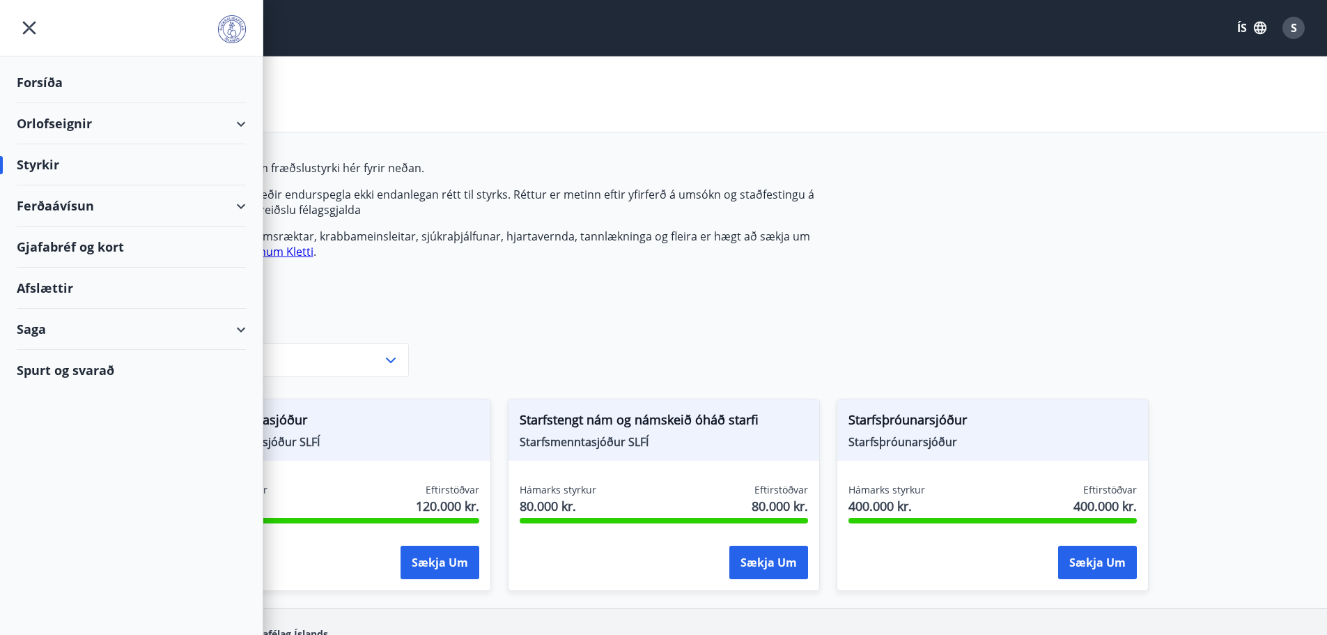
click at [43, 280] on div "Afslættir" at bounding box center [131, 287] width 229 height 41
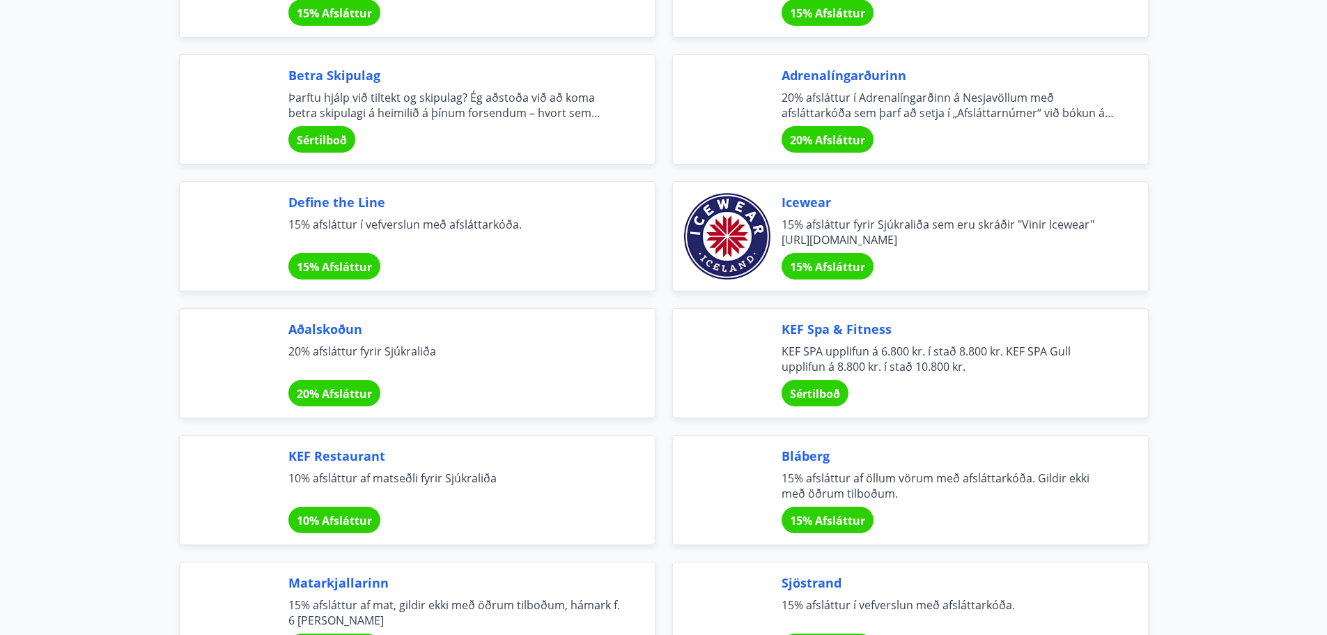
scroll to position [1672, 0]
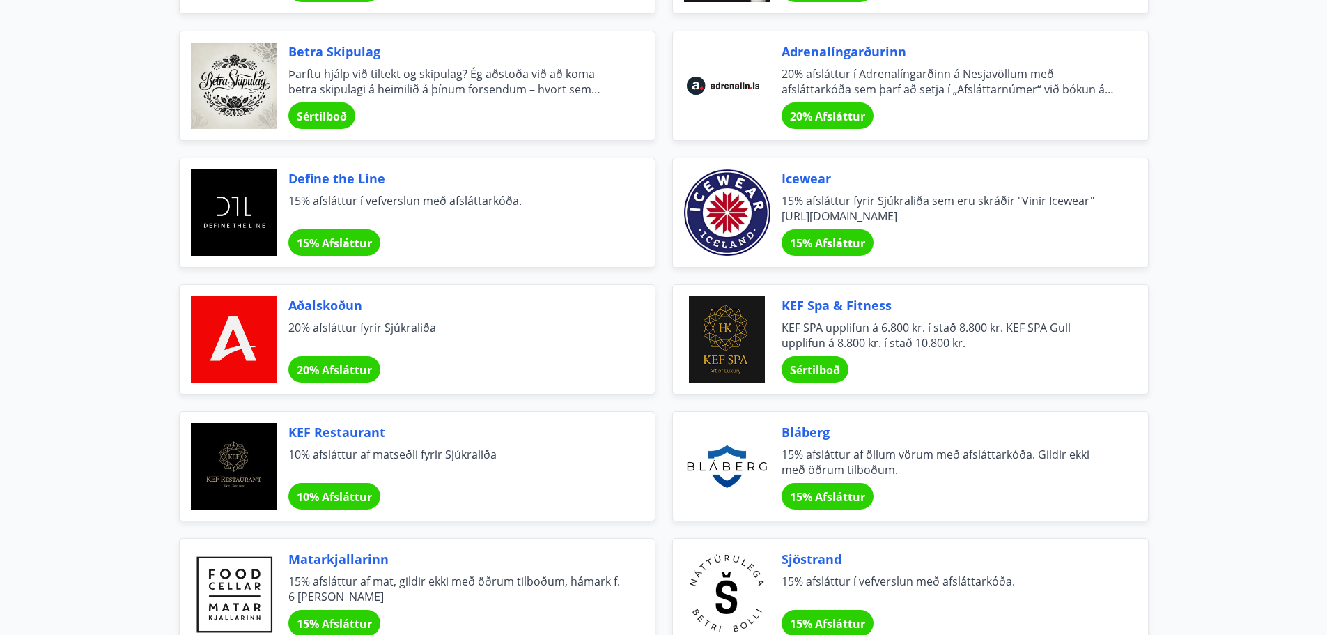
click at [331, 243] on span "15% Afsláttur" at bounding box center [334, 242] width 75 height 15
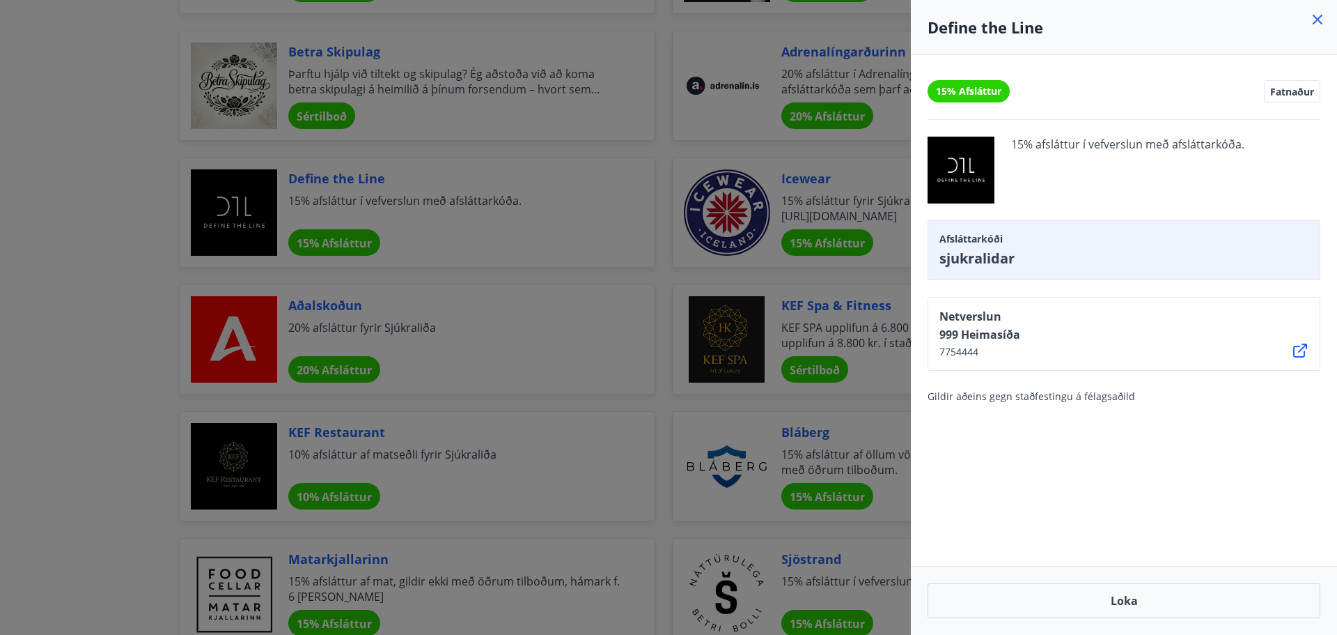
click at [1316, 18] on icon at bounding box center [1318, 20] width 10 height 10
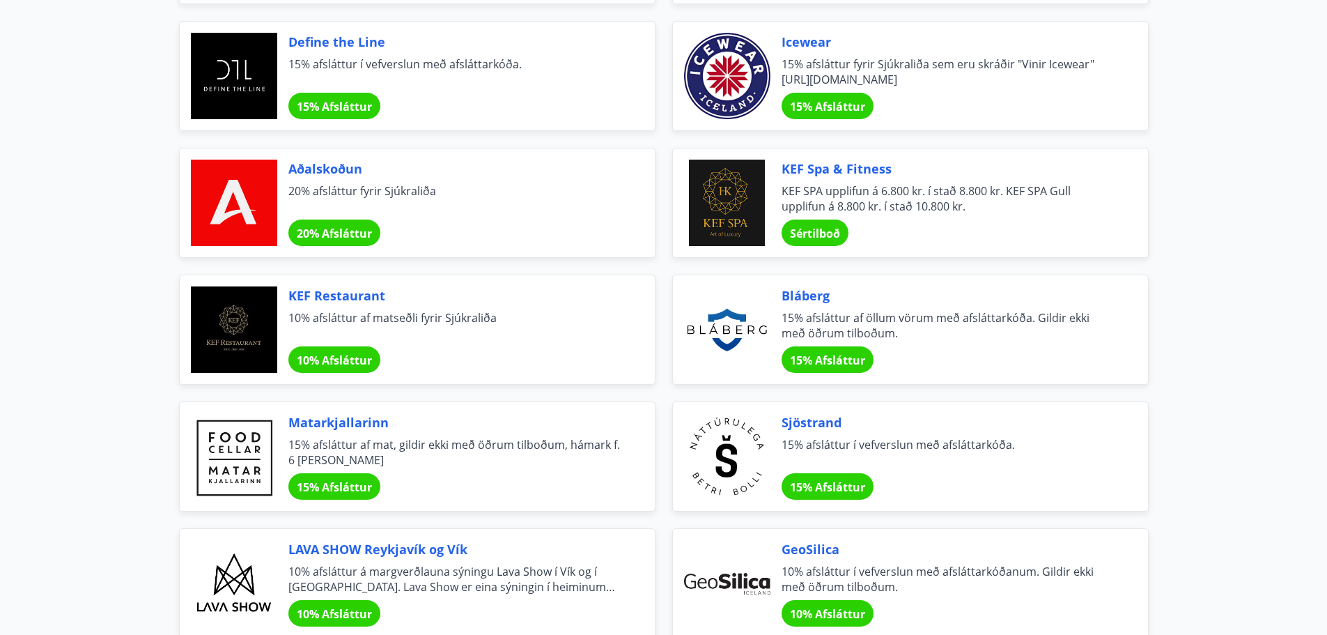
scroll to position [0, 0]
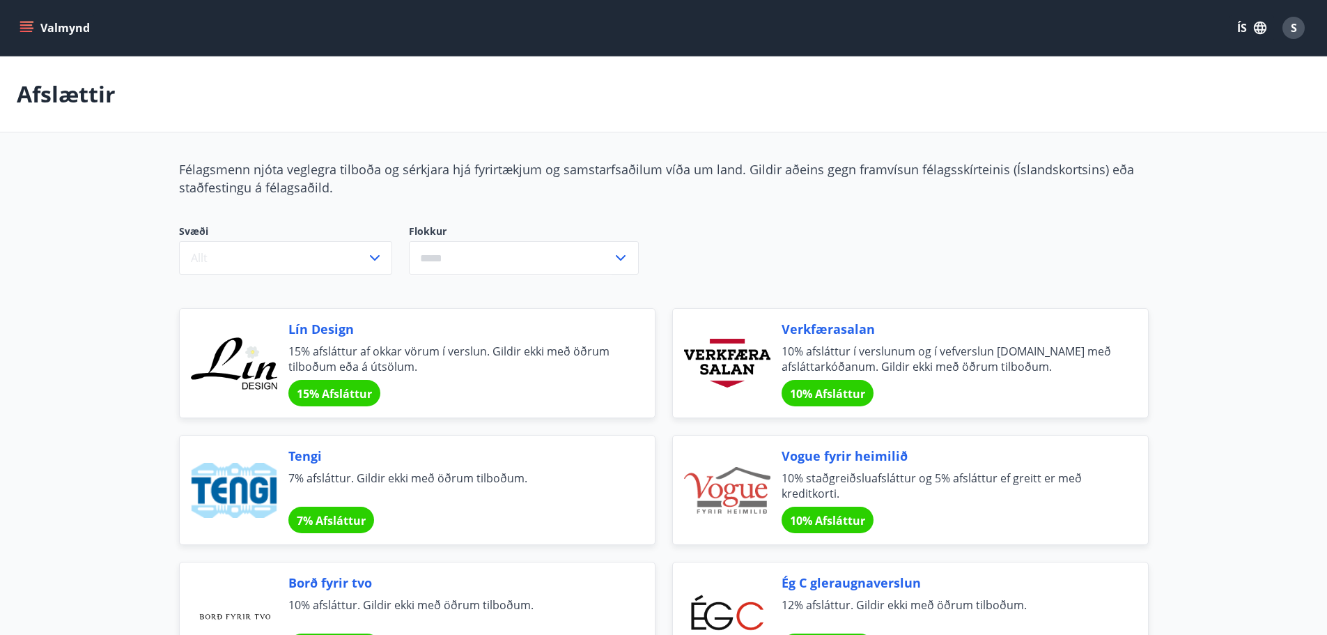
click at [42, 30] on button "Valmynd" at bounding box center [56, 27] width 79 height 25
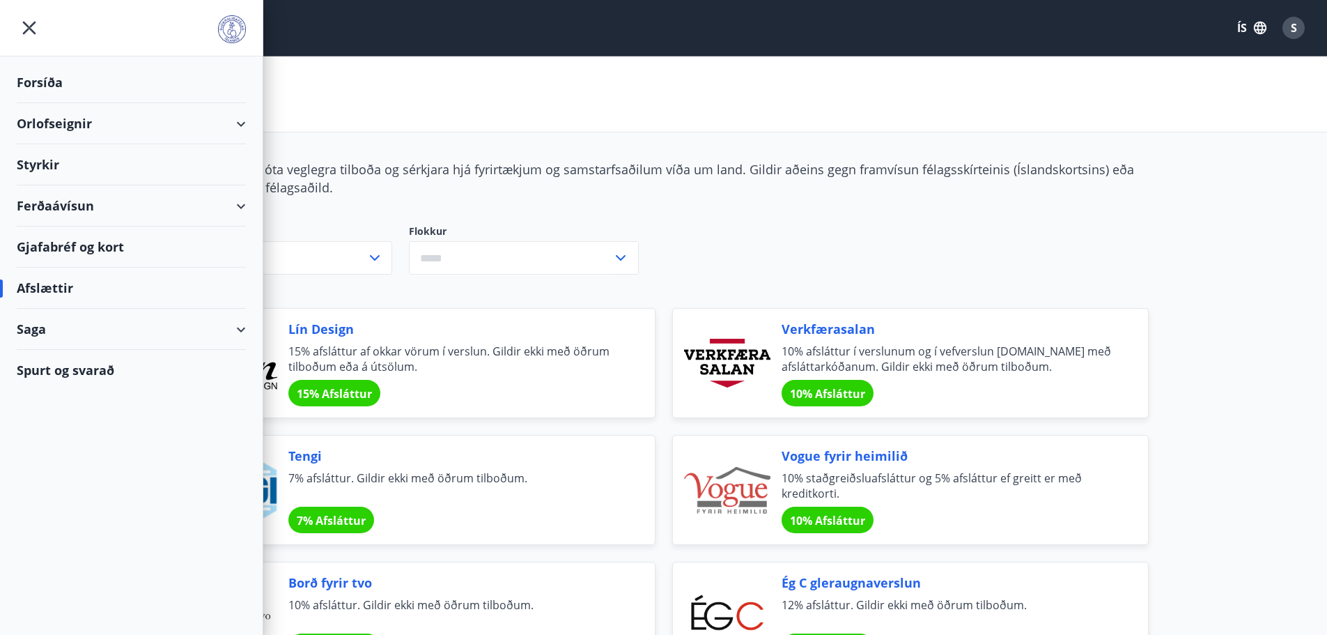
click at [59, 240] on div "Gjafabréf og kort" at bounding box center [131, 246] width 229 height 41
